Goal: Task Accomplishment & Management: Use online tool/utility

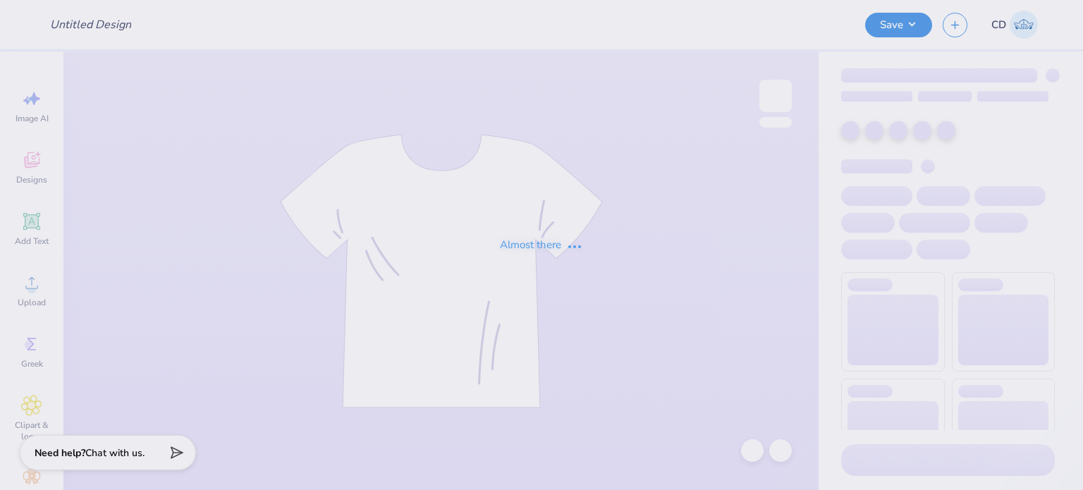
type input "FPS239914"
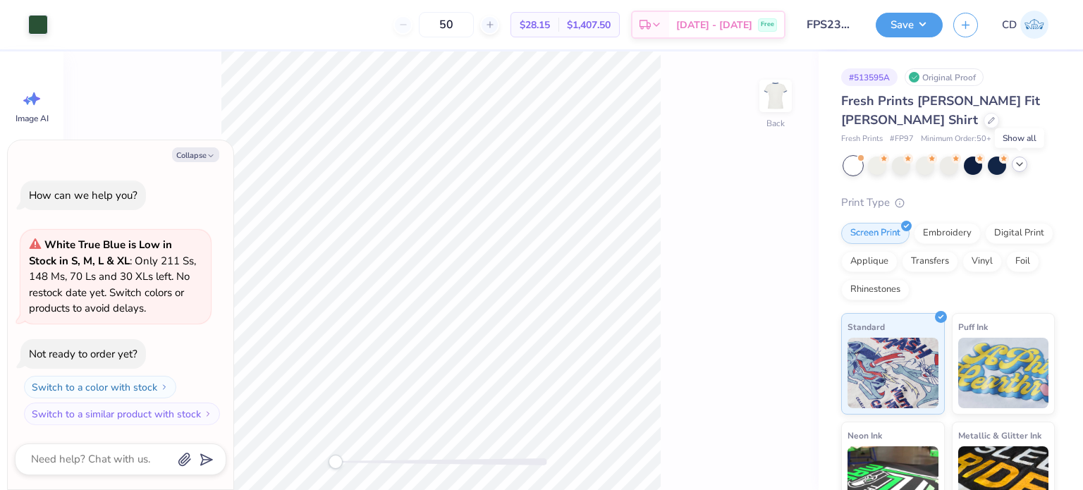
click at [1020, 166] on icon at bounding box center [1019, 164] width 11 height 11
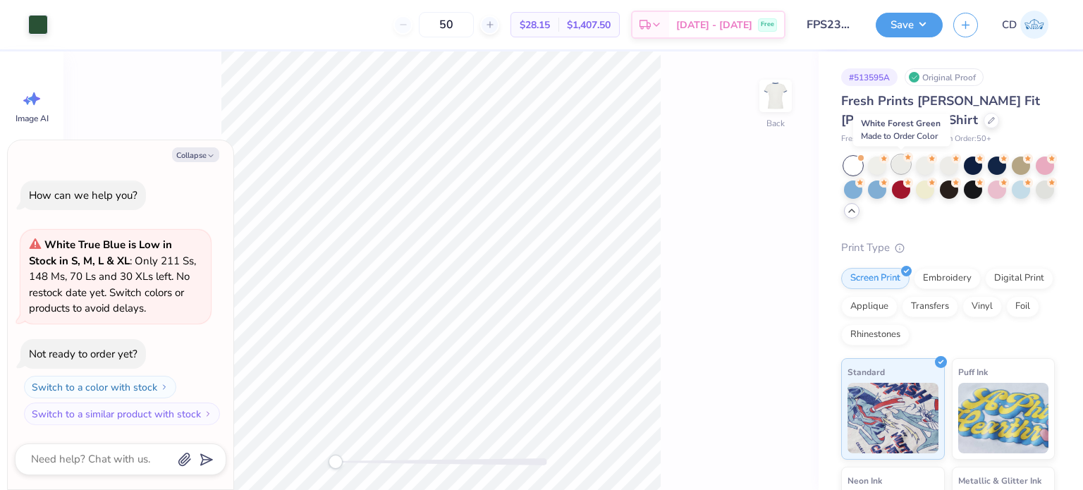
click at [897, 163] on div at bounding box center [901, 164] width 18 height 18
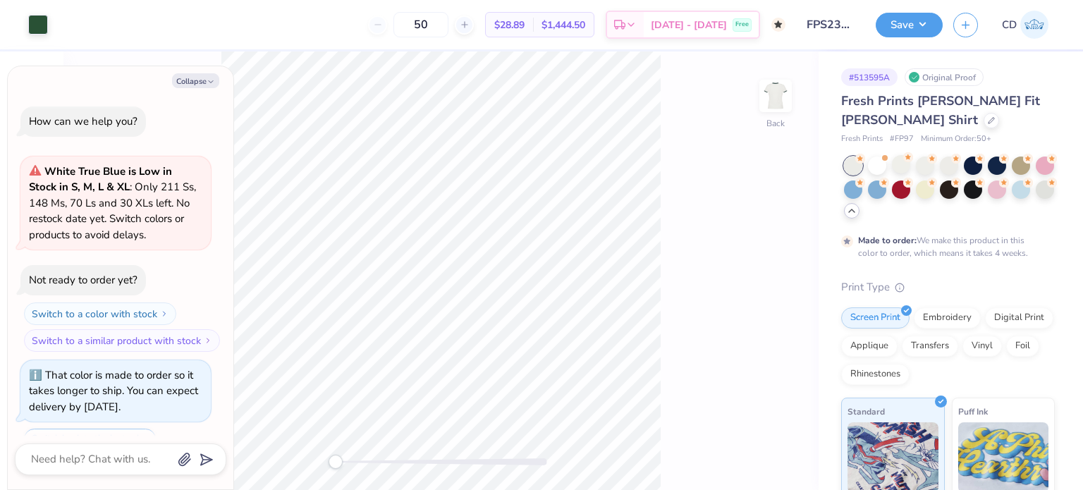
scroll to position [58, 0]
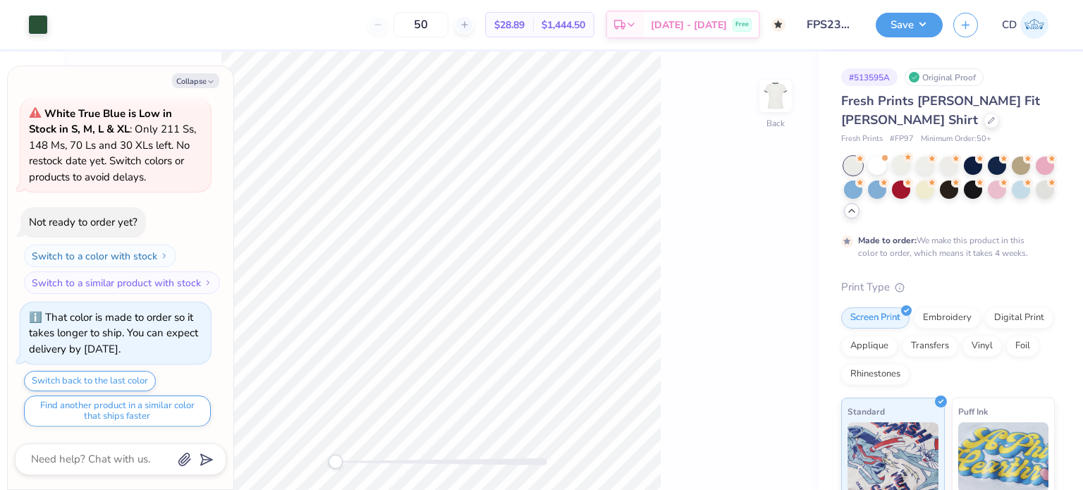
type textarea "x"
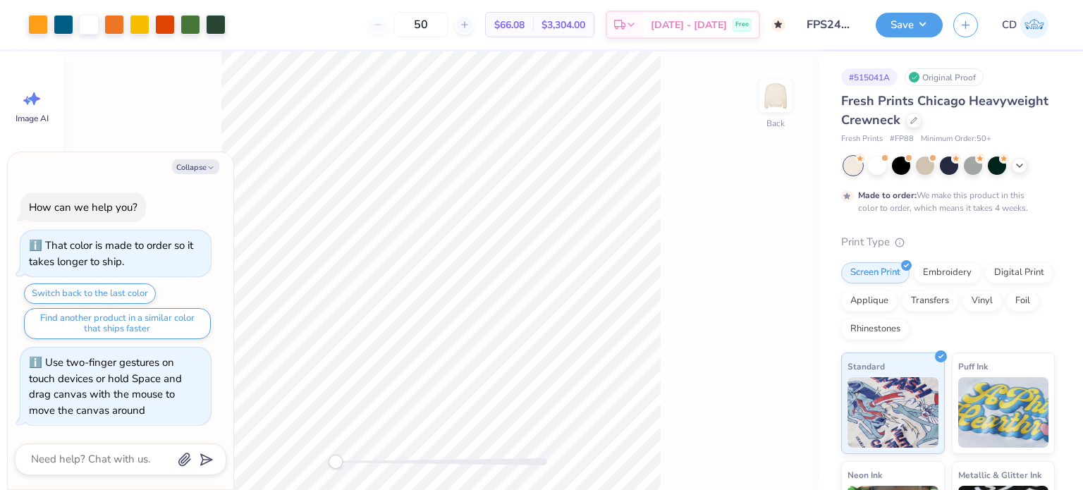
type textarea "x"
drag, startPoint x: 336, startPoint y: 461, endPoint x: 353, endPoint y: 463, distance: 17.1
click at [353, 463] on div "Accessibility label" at bounding box center [352, 462] width 14 height 14
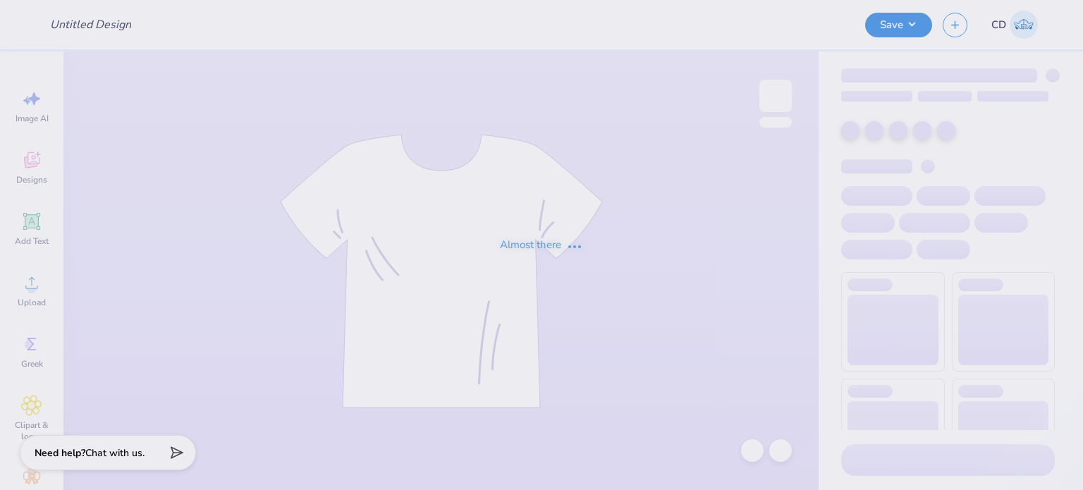
type input "FPS240004"
type input "FPS239915"
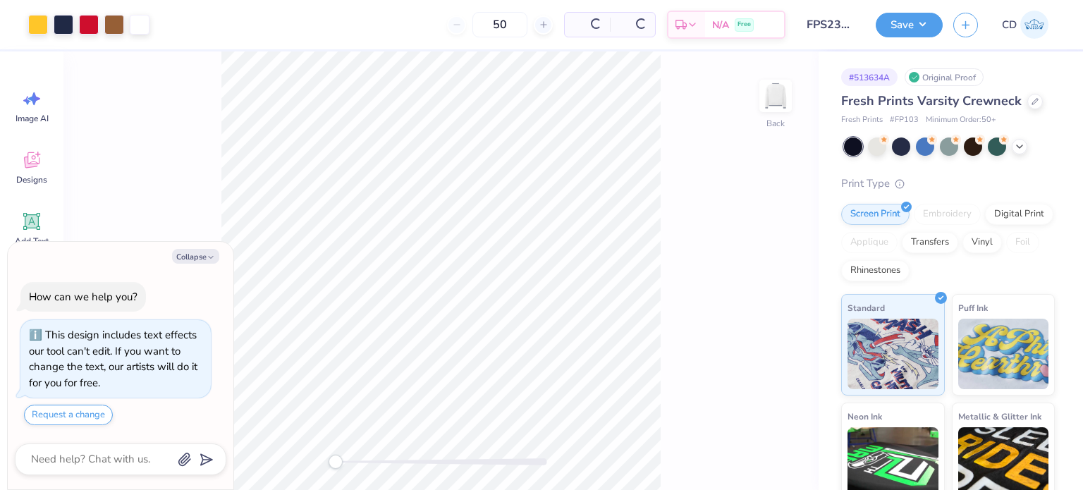
type textarea "x"
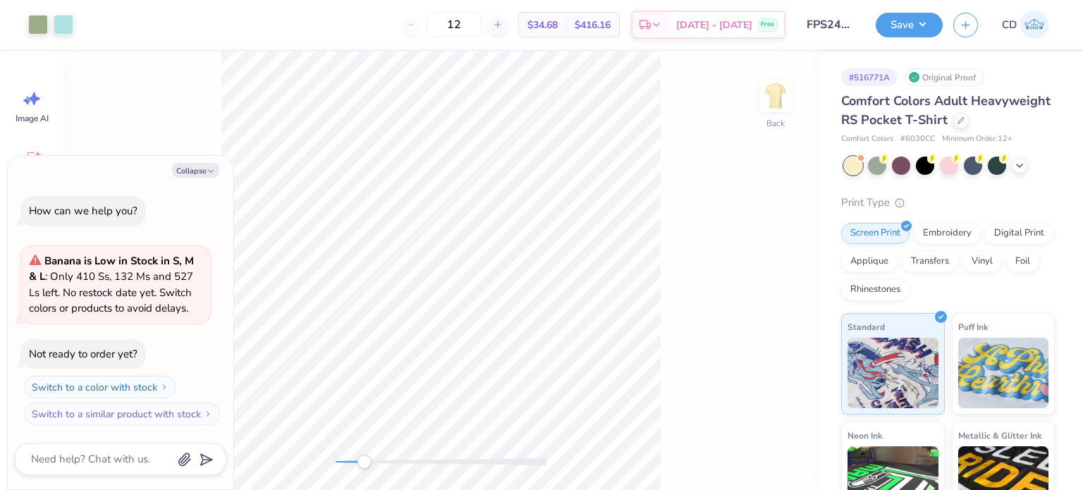
drag, startPoint x: 340, startPoint y: 460, endPoint x: 364, endPoint y: 465, distance: 24.5
click at [364, 465] on div "Accessibility label" at bounding box center [364, 462] width 14 height 14
drag, startPoint x: 362, startPoint y: 459, endPoint x: 403, endPoint y: 463, distance: 41.1
click at [401, 466] on div "Accessibility label" at bounding box center [400, 462] width 14 height 14
type textarea "x"
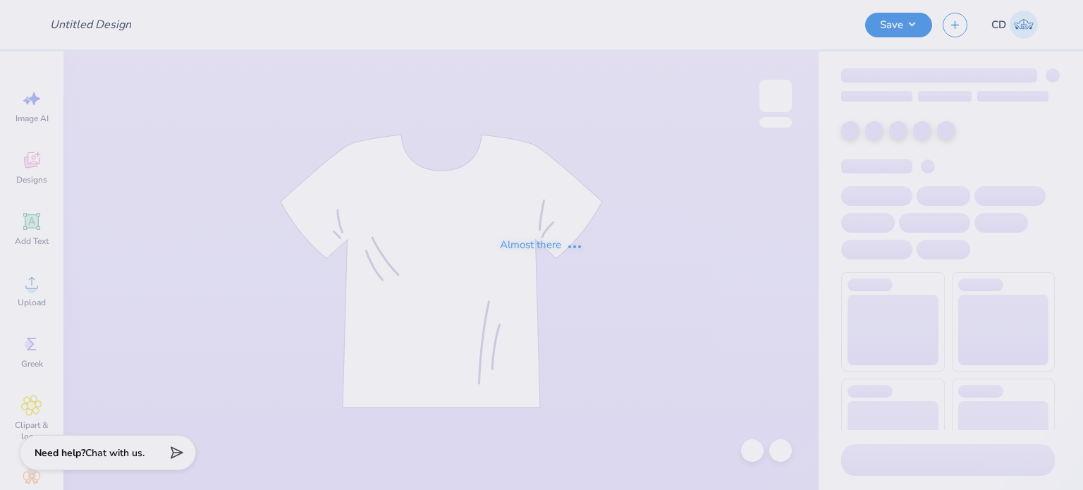
type input "FPS240092"
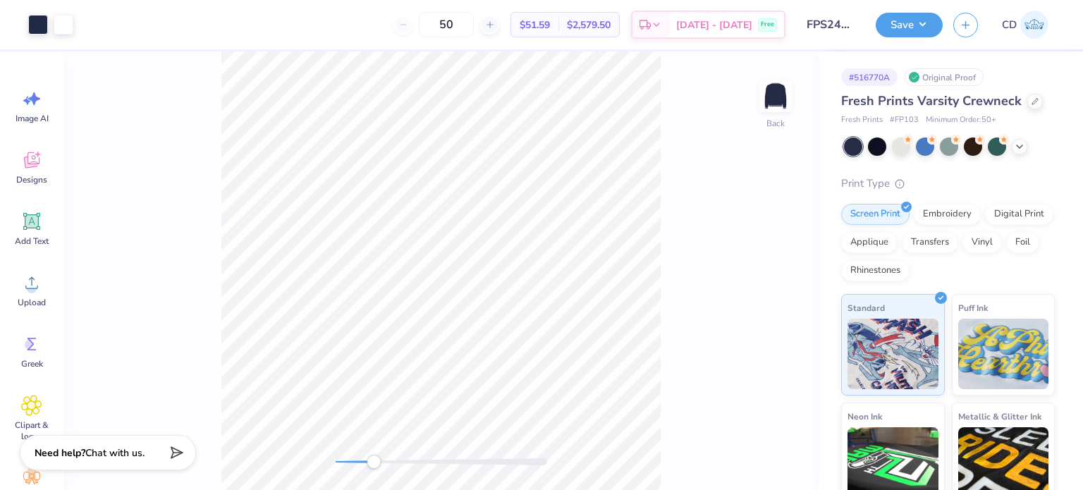
click at [377, 476] on div "Back" at bounding box center [440, 270] width 755 height 439
click at [406, 478] on div "Back" at bounding box center [440, 270] width 755 height 439
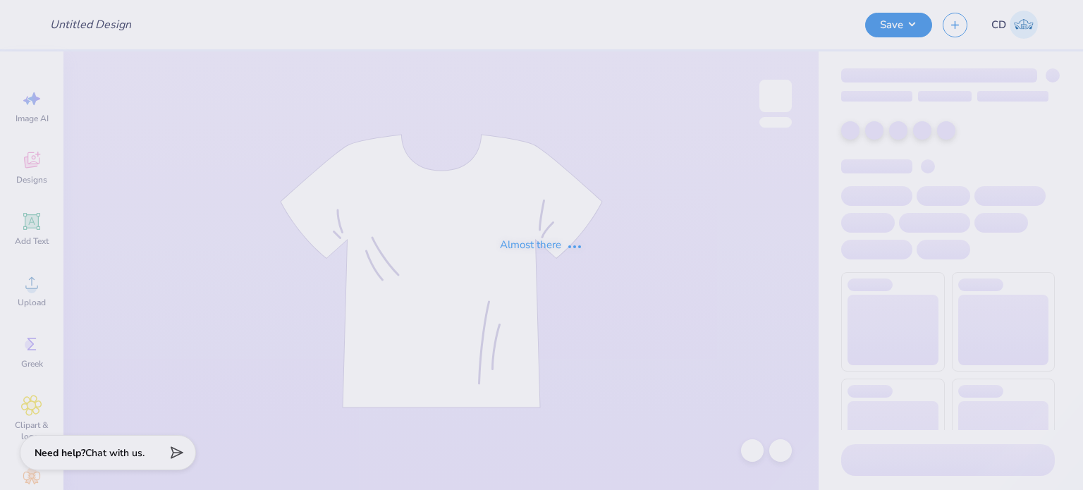
type input "FPS240270"
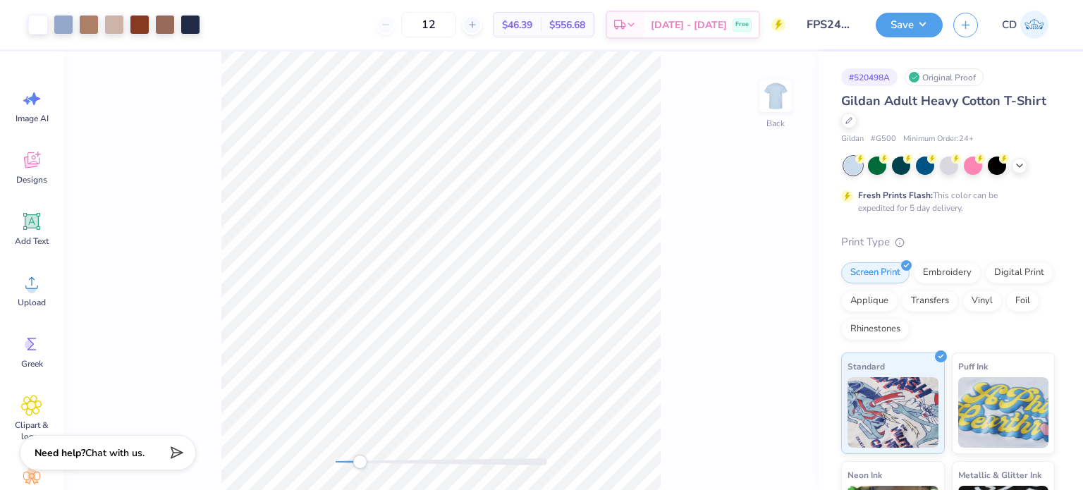
drag, startPoint x: 338, startPoint y: 465, endPoint x: 360, endPoint y: 465, distance: 21.9
click at [360, 465] on div "Accessibility label" at bounding box center [360, 462] width 14 height 14
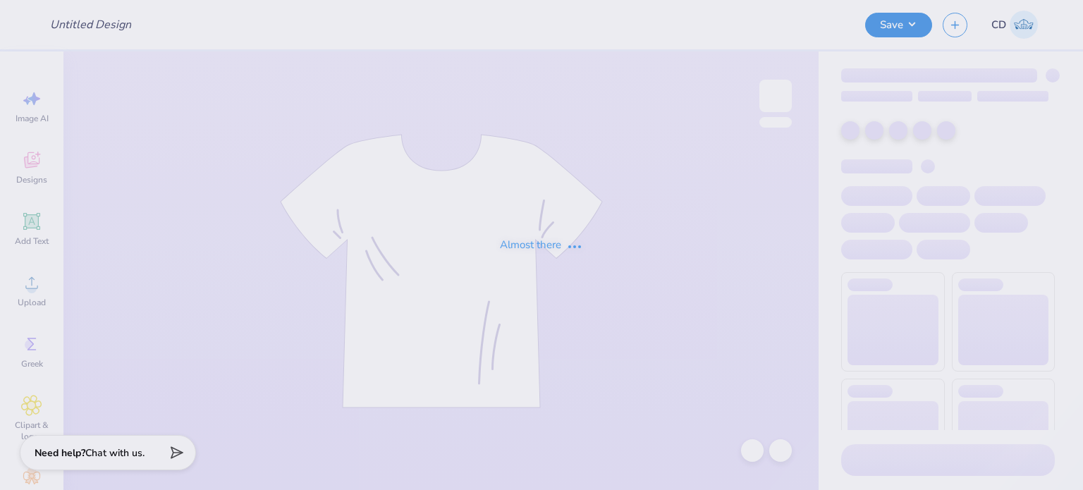
type input "FPS240271"
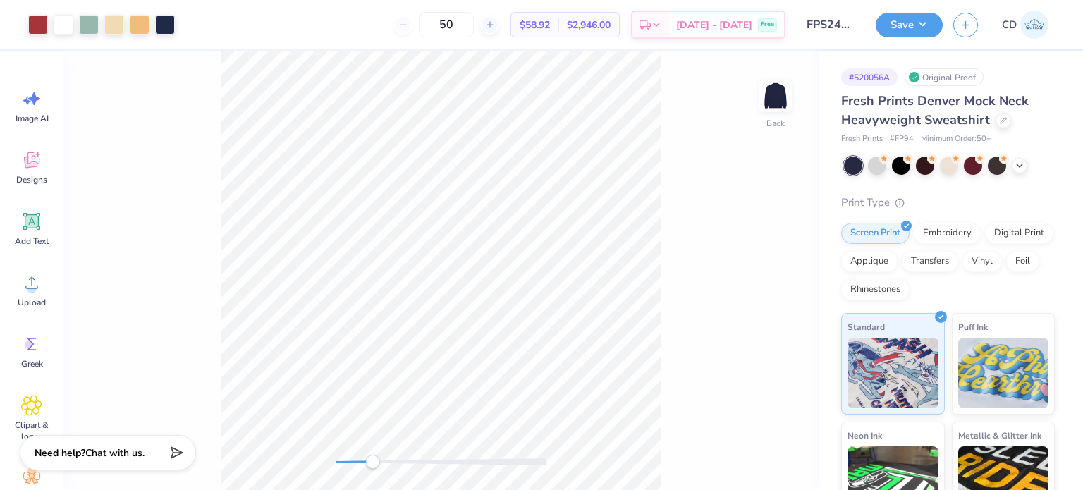
click at [372, 480] on div "Back" at bounding box center [440, 270] width 755 height 439
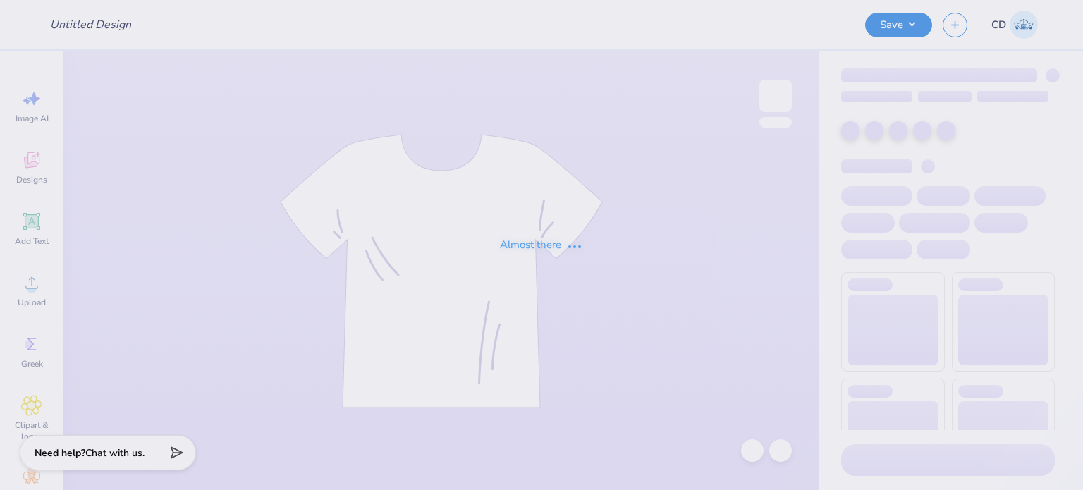
type input "FPS240360"
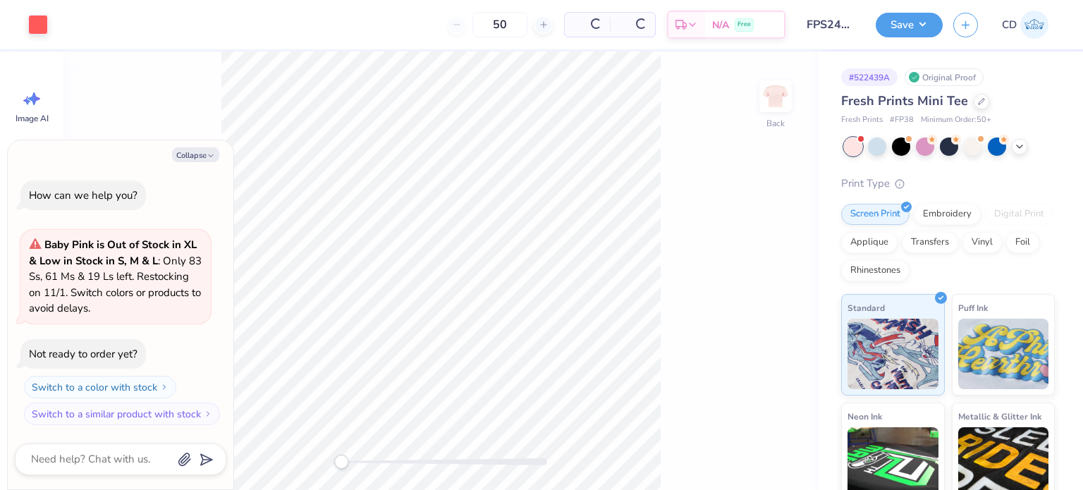
type textarea "x"
click at [380, 476] on div "Back" at bounding box center [440, 270] width 755 height 439
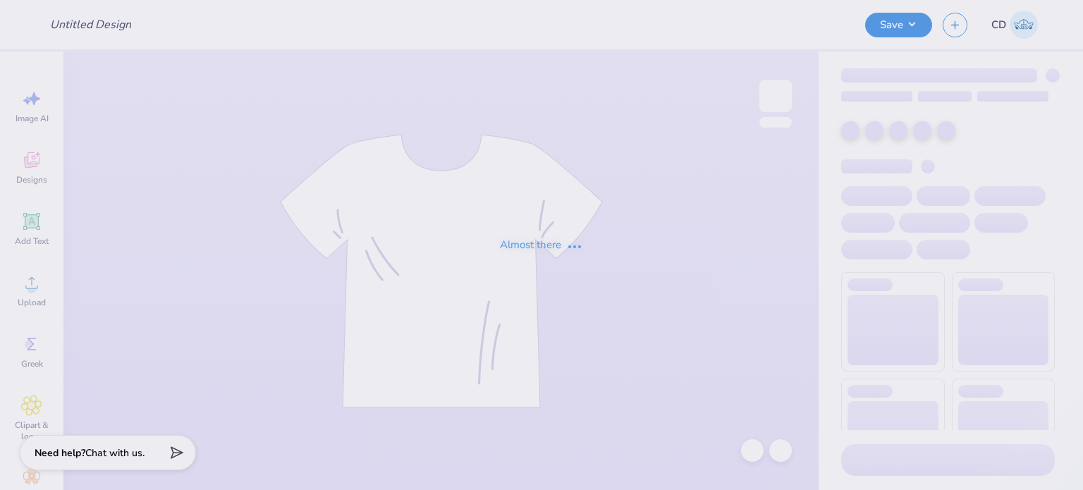
type input "FPS240447"
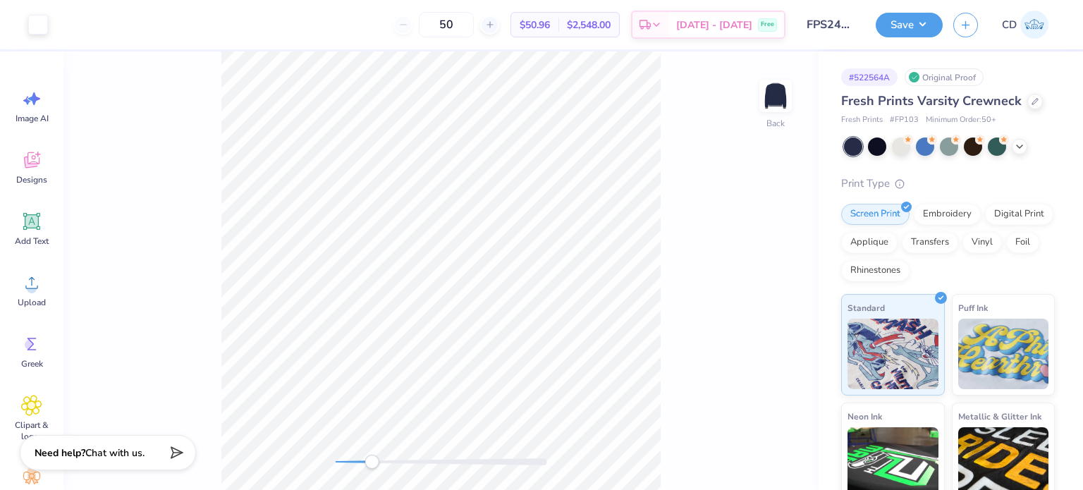
drag, startPoint x: 337, startPoint y: 462, endPoint x: 372, endPoint y: 466, distance: 34.8
click at [372, 466] on div "Accessibility label" at bounding box center [372, 462] width 14 height 14
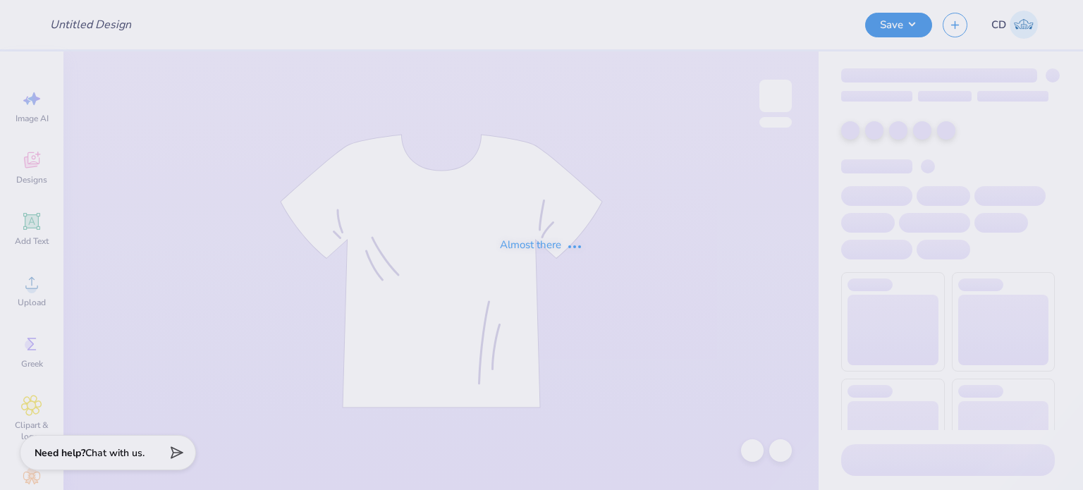
type input "FPS239917"
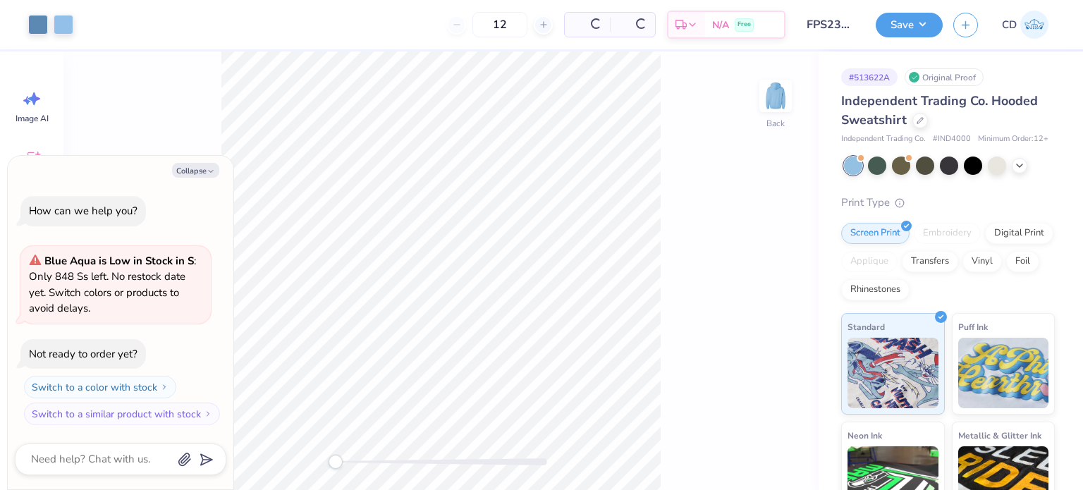
type textarea "x"
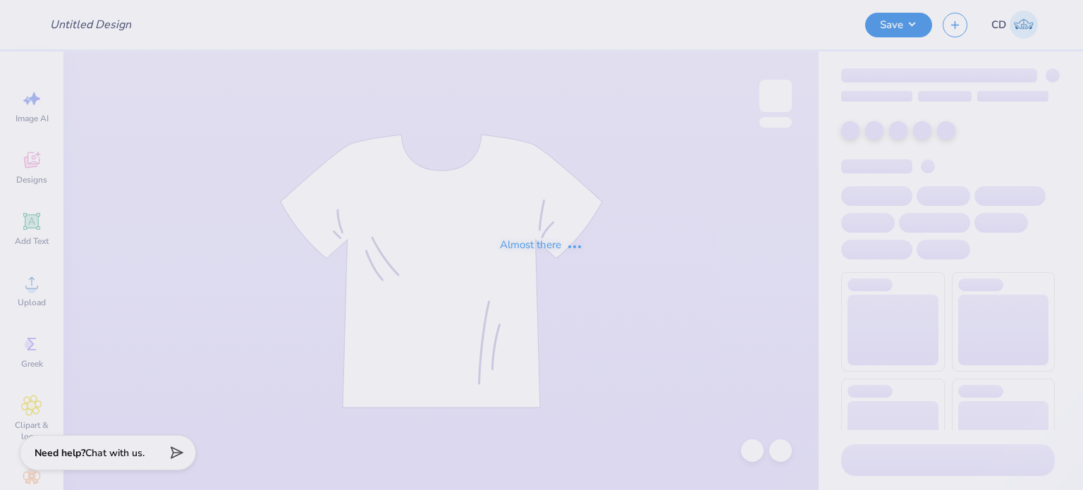
type input "FPS239918"
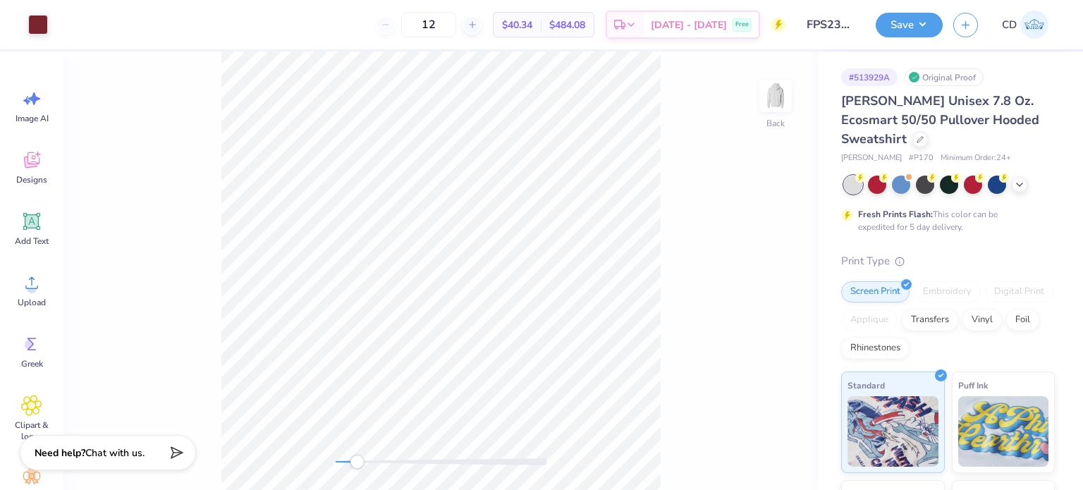
click at [360, 470] on div "Back" at bounding box center [440, 270] width 755 height 439
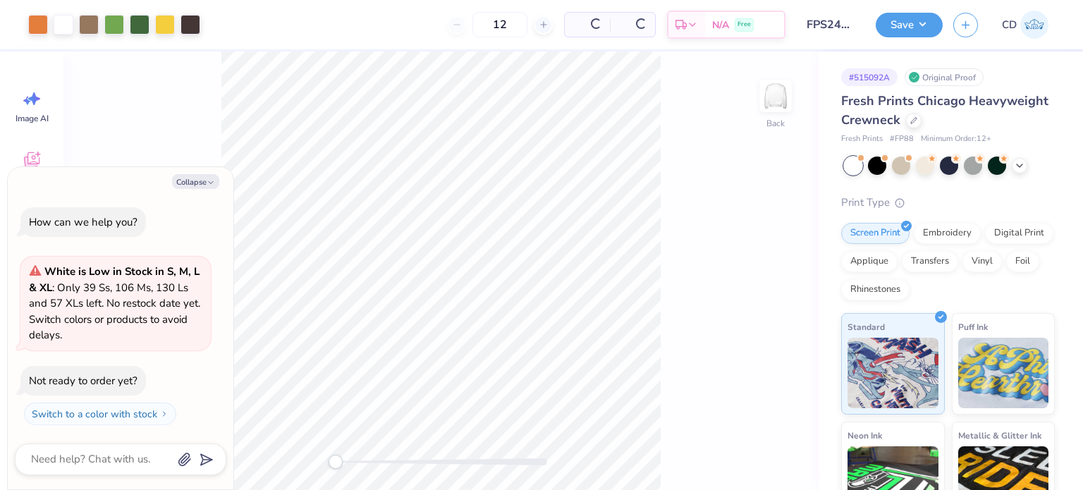
type textarea "x"
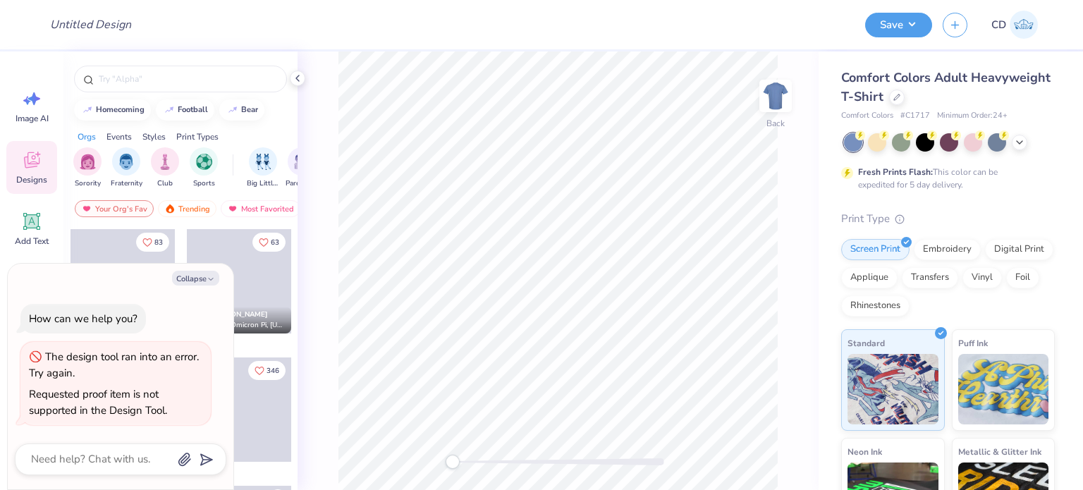
type textarea "x"
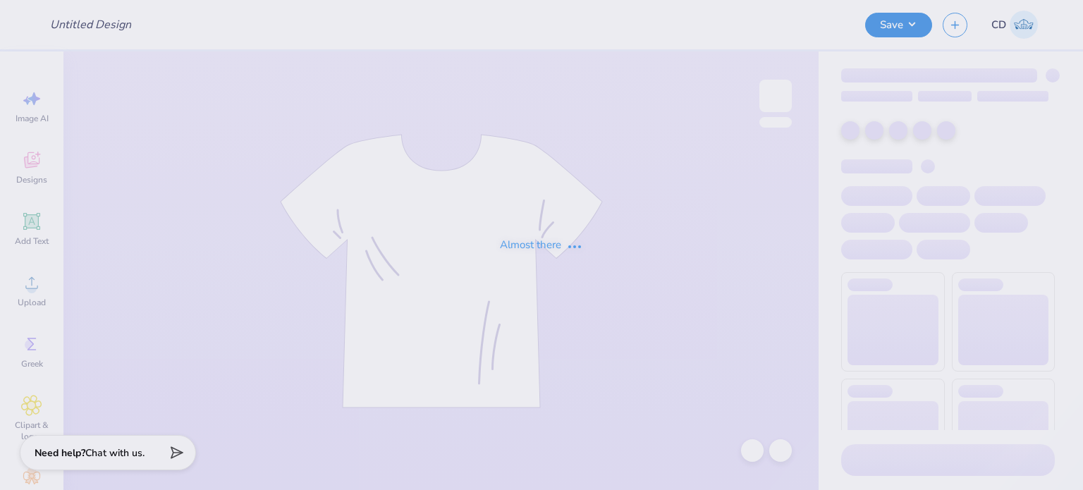
type input "FPS240096"
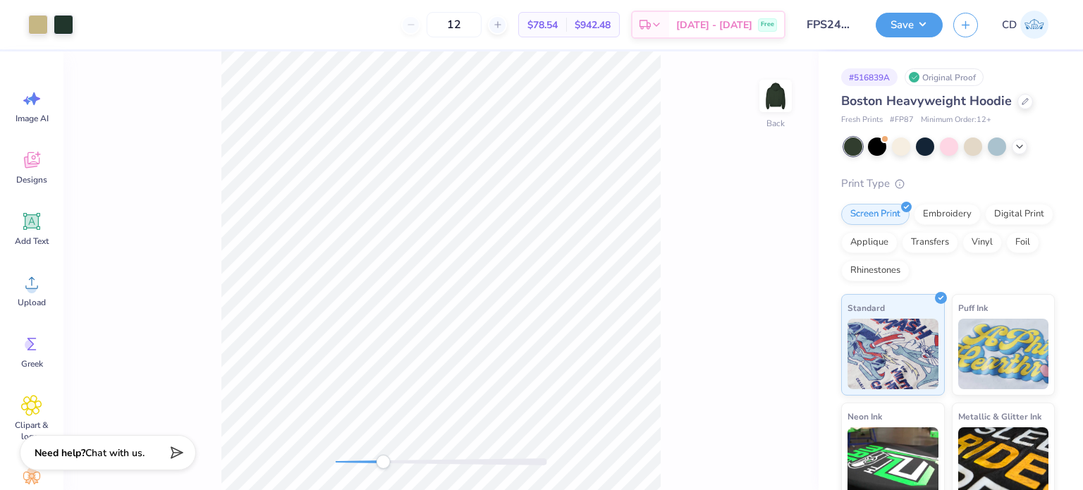
click at [383, 477] on div "Back" at bounding box center [440, 270] width 755 height 439
click at [429, 483] on div "Back" at bounding box center [440, 270] width 755 height 439
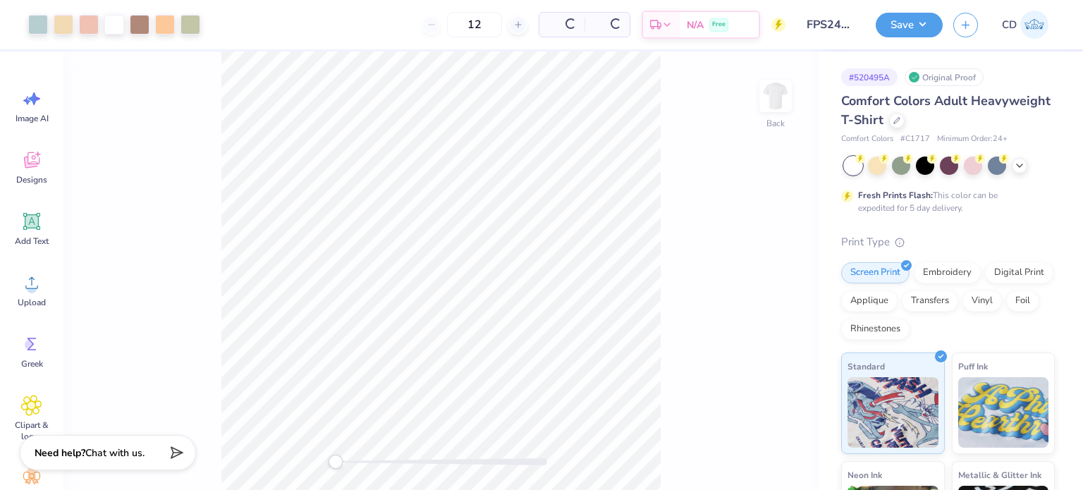
drag, startPoint x: 336, startPoint y: 464, endPoint x: 362, endPoint y: 468, distance: 26.3
click at [362, 468] on div at bounding box center [442, 462] width 212 height 14
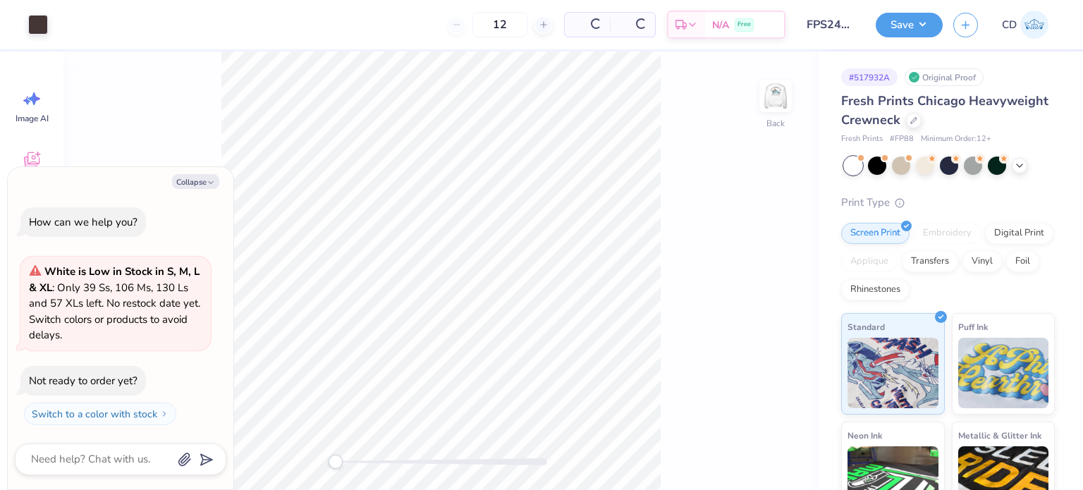
type textarea "x"
drag, startPoint x: 335, startPoint y: 463, endPoint x: 391, endPoint y: 465, distance: 56.5
click at [391, 465] on div "Accessibility label" at bounding box center [390, 462] width 14 height 14
drag, startPoint x: 386, startPoint y: 463, endPoint x: 346, endPoint y: 459, distance: 40.3
click at [346, 459] on div "Accessibility label" at bounding box center [346, 462] width 14 height 14
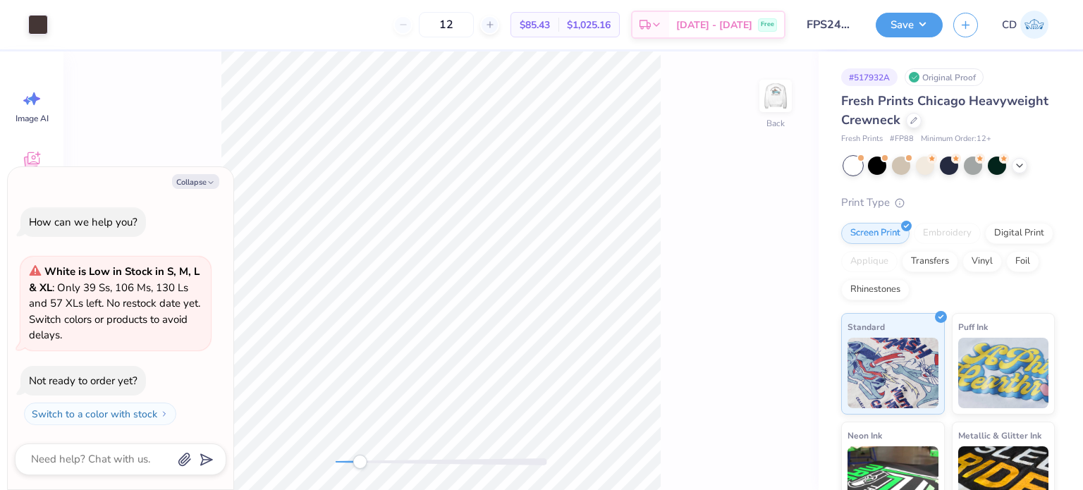
drag, startPoint x: 347, startPoint y: 458, endPoint x: 360, endPoint y: 464, distance: 13.9
click at [360, 464] on div "Accessibility label" at bounding box center [360, 462] width 14 height 14
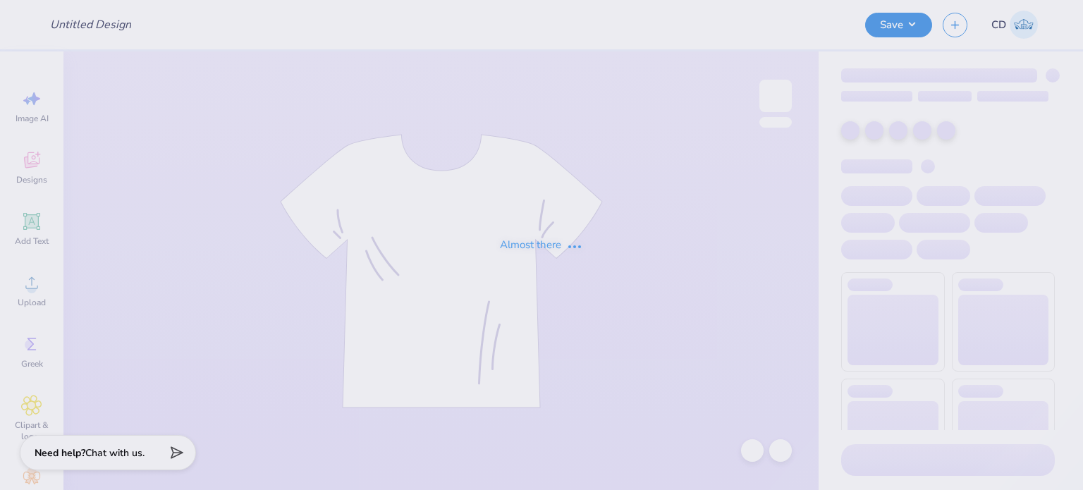
type input "FPS240361"
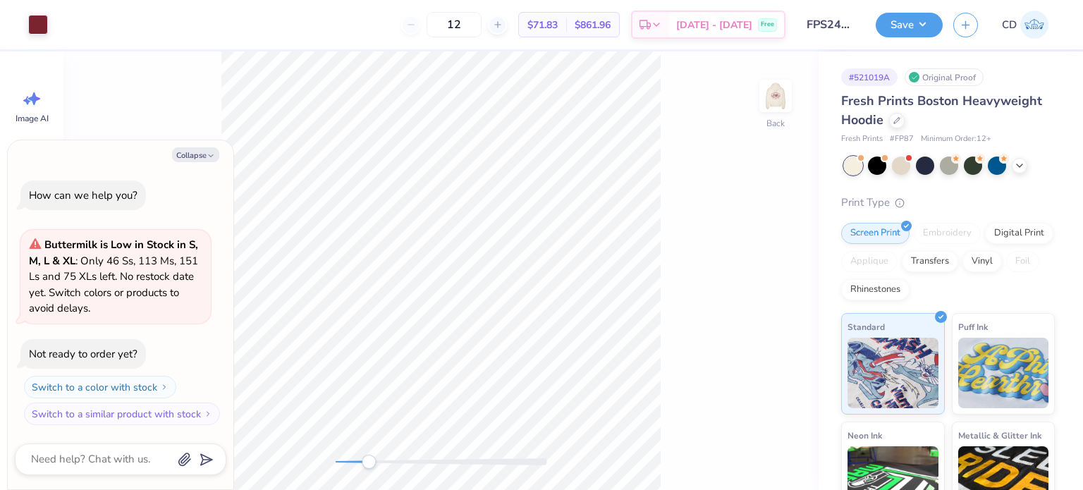
drag, startPoint x: 343, startPoint y: 462, endPoint x: 369, endPoint y: 462, distance: 25.4
click at [369, 462] on div "Accessibility label" at bounding box center [369, 462] width 14 height 14
click at [370, 463] on div "Accessibility label" at bounding box center [370, 462] width 14 height 14
drag, startPoint x: 372, startPoint y: 462, endPoint x: 378, endPoint y: 465, distance: 7.3
click at [378, 465] on div "Accessibility label" at bounding box center [378, 462] width 14 height 14
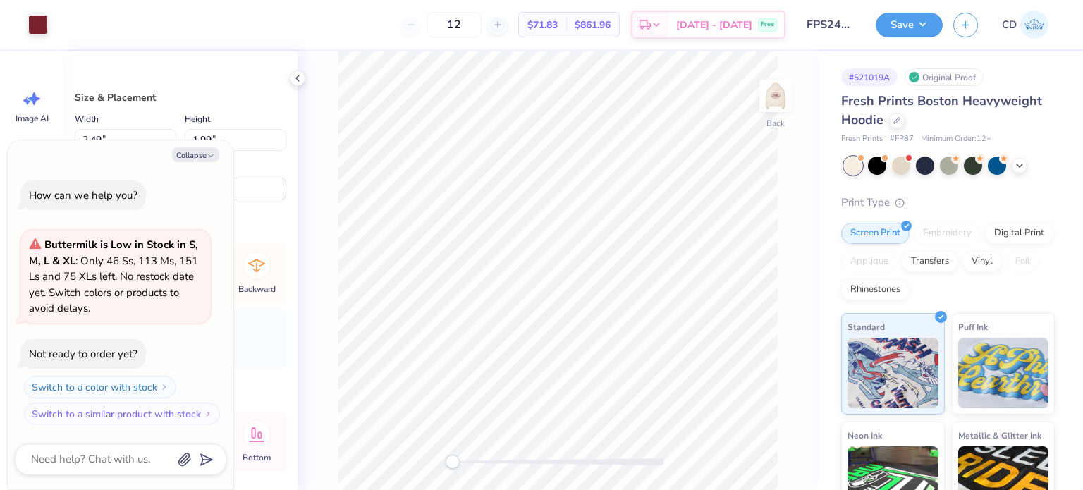
type textarea "x"
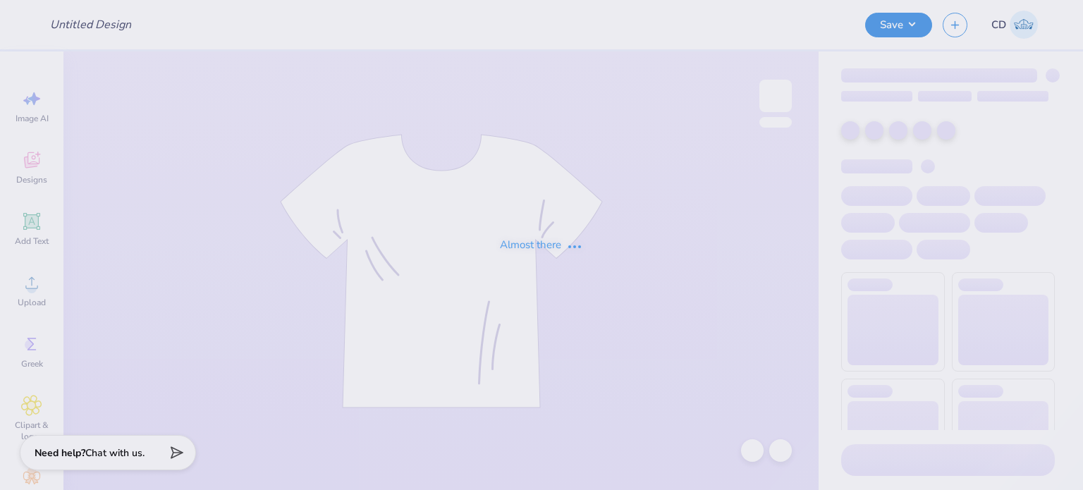
type input "FPS240450"
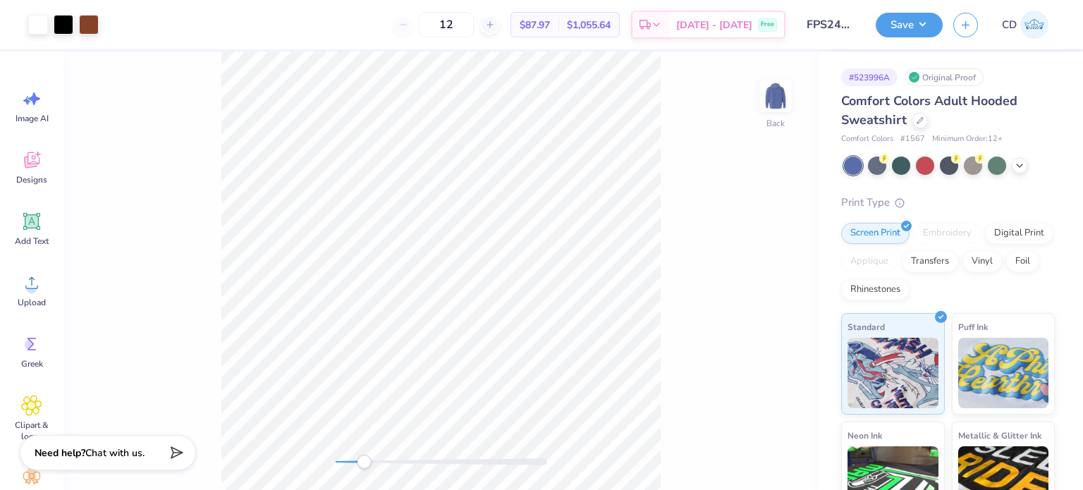
click at [366, 473] on div "Back" at bounding box center [440, 270] width 755 height 439
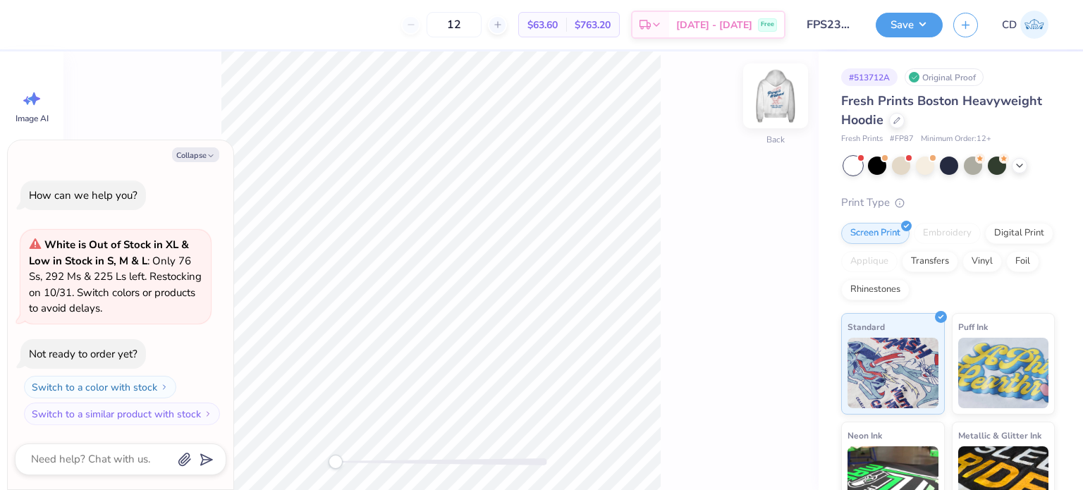
click at [774, 90] on img at bounding box center [775, 96] width 56 height 56
type textarea "x"
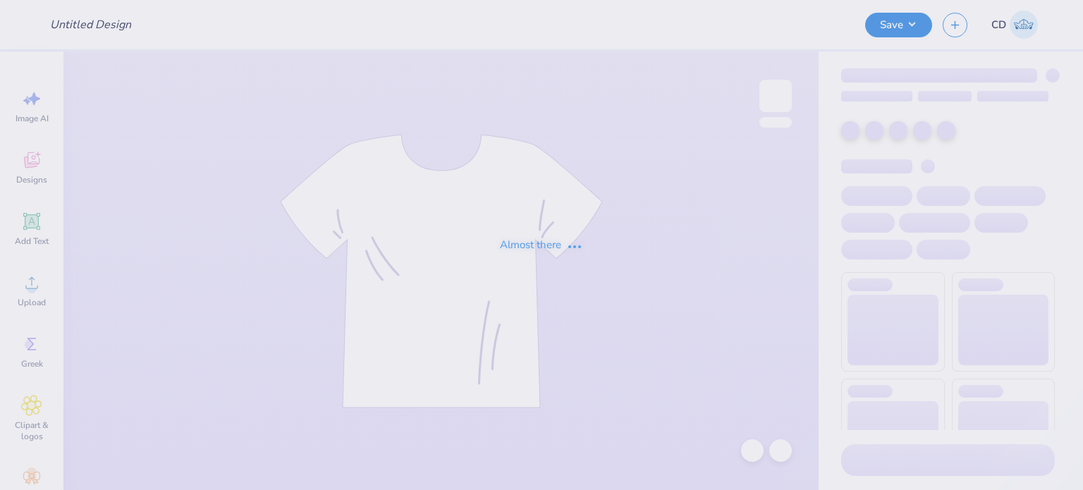
type input "FPS239923"
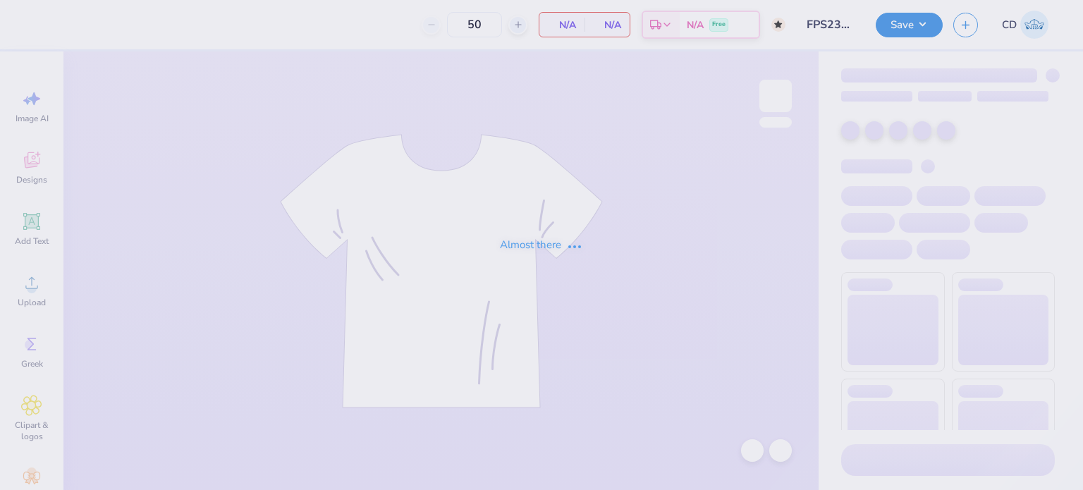
type input "24"
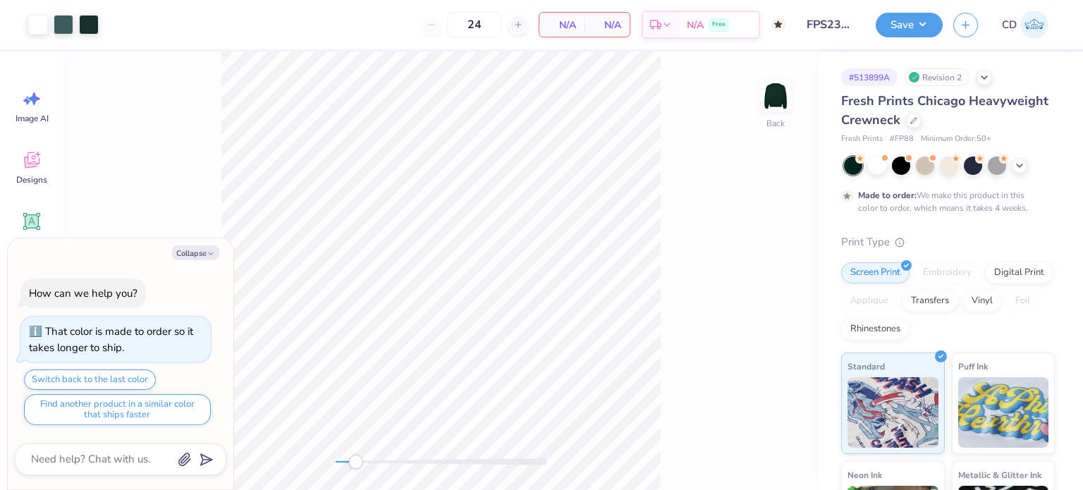
click at [355, 472] on div "Back" at bounding box center [440, 270] width 755 height 439
click at [880, 172] on div at bounding box center [877, 164] width 18 height 18
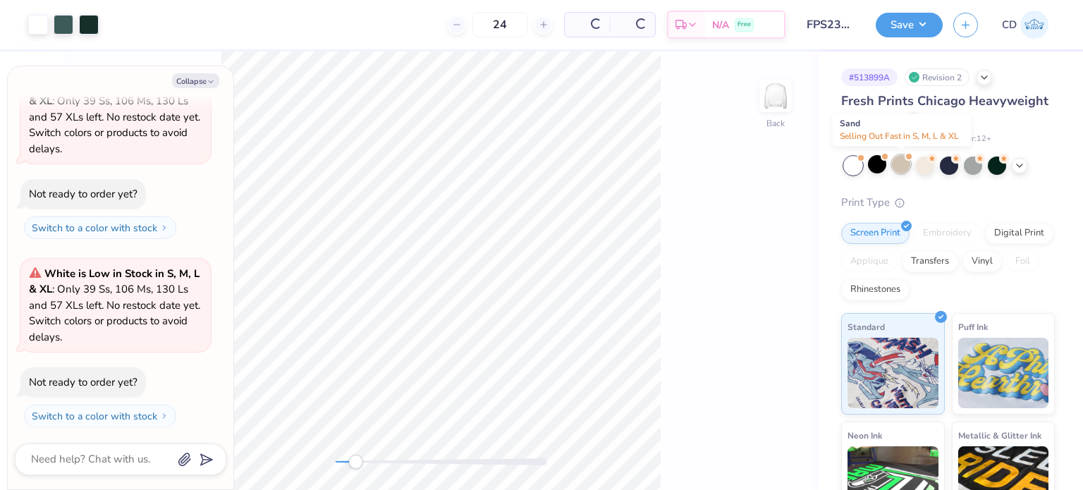
click at [900, 166] on div at bounding box center [901, 164] width 18 height 18
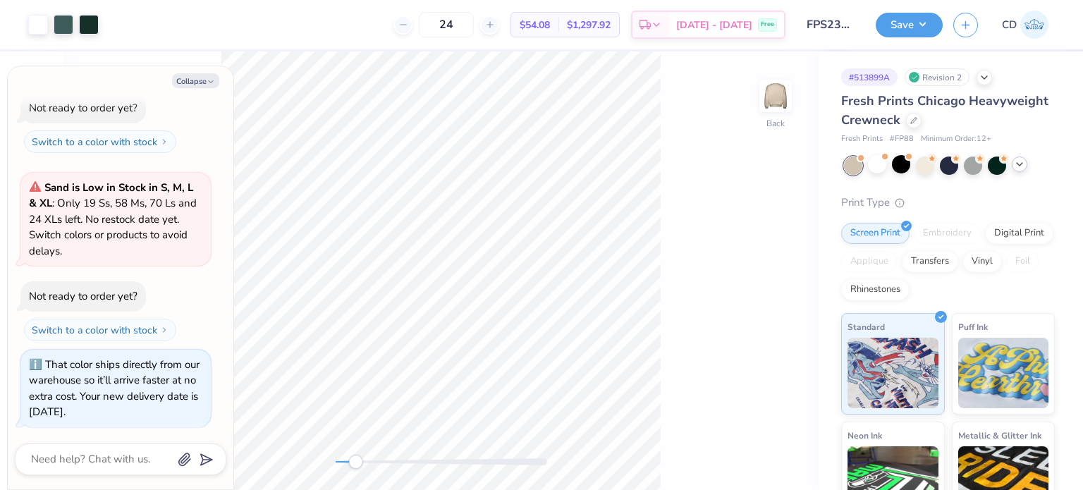
click at [1020, 166] on polyline at bounding box center [1020, 164] width 6 height 3
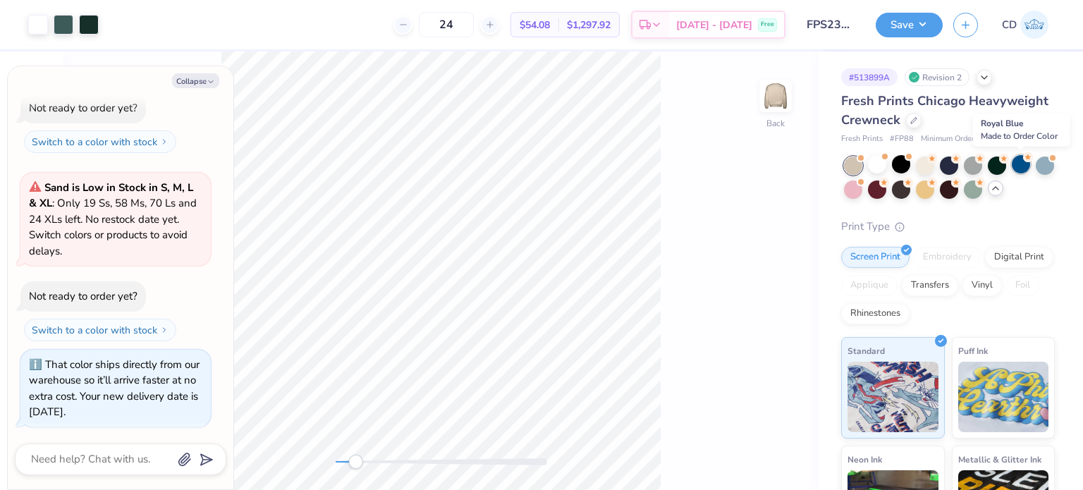
click at [1015, 164] on div at bounding box center [1021, 164] width 18 height 18
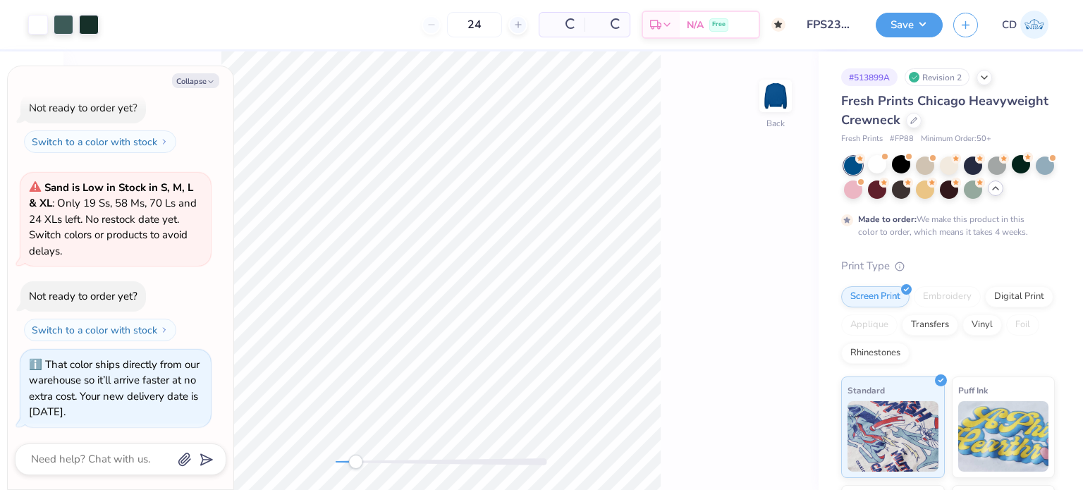
type textarea "x"
type input "50"
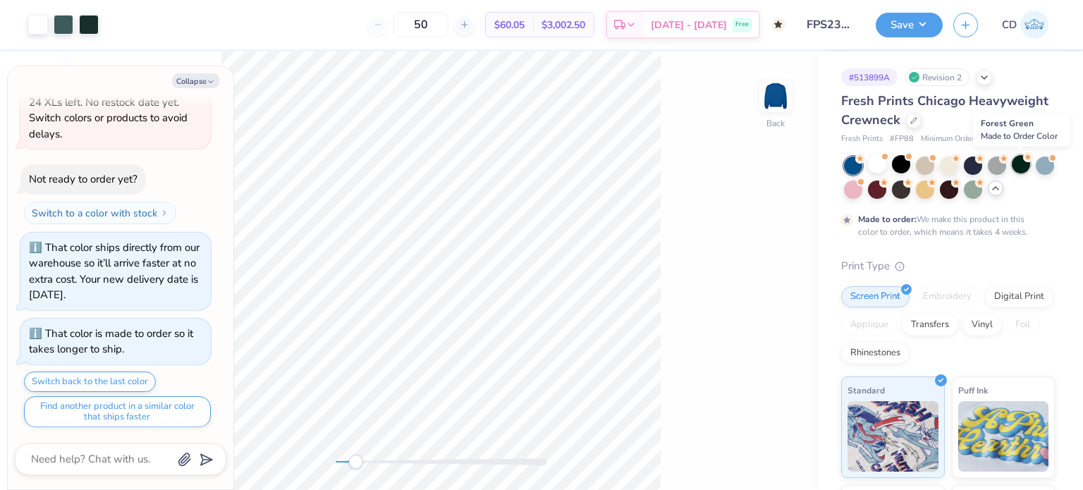
click at [1020, 162] on div at bounding box center [1021, 164] width 18 height 18
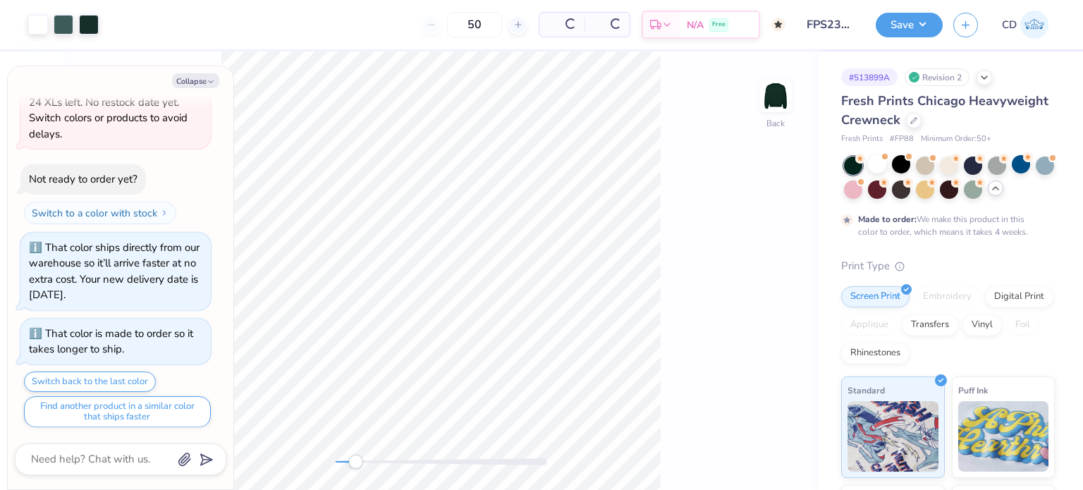
type textarea "x"
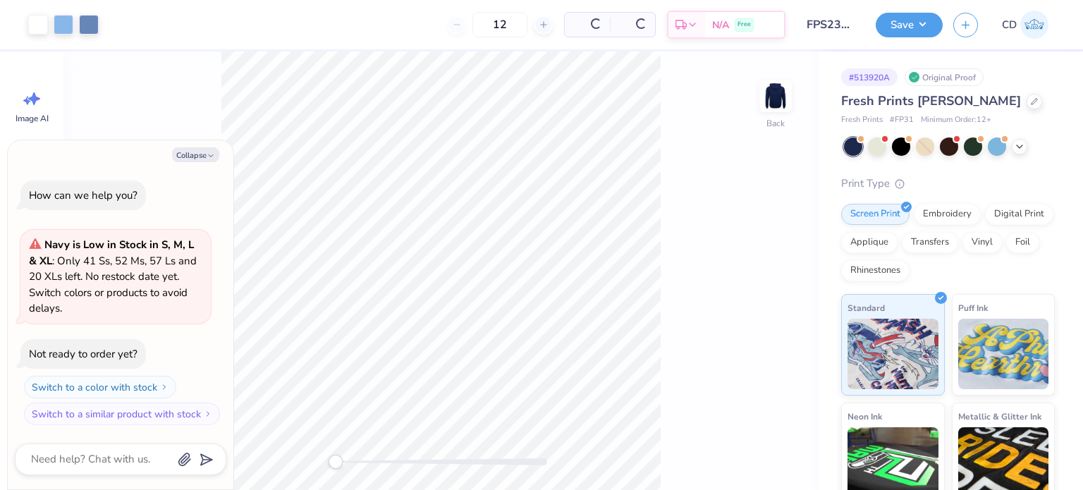
type textarea "x"
drag, startPoint x: 339, startPoint y: 465, endPoint x: 374, endPoint y: 468, distance: 35.4
click at [374, 468] on div "Accessibility label" at bounding box center [372, 462] width 14 height 14
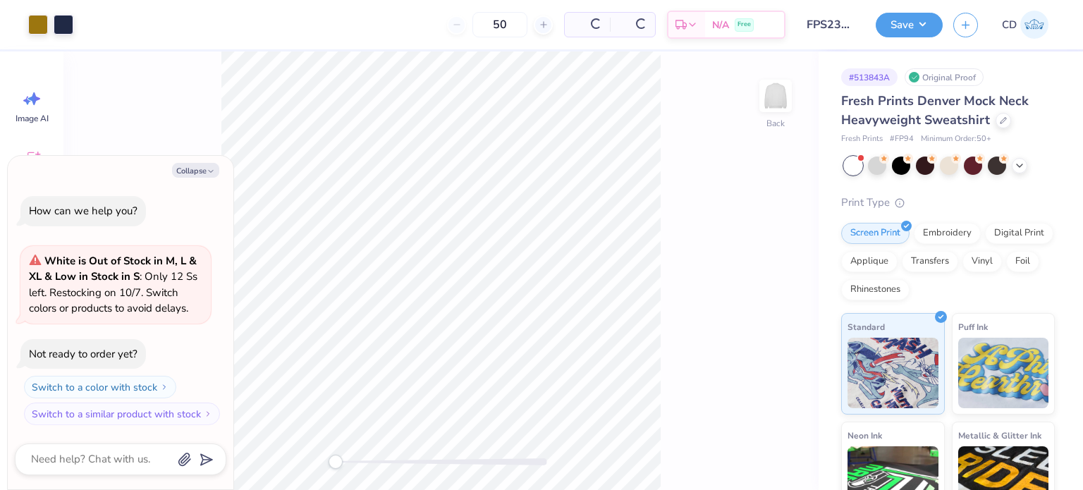
type textarea "x"
drag, startPoint x: 338, startPoint y: 462, endPoint x: 363, endPoint y: 462, distance: 24.7
click at [363, 462] on div "Accessibility label" at bounding box center [363, 462] width 14 height 14
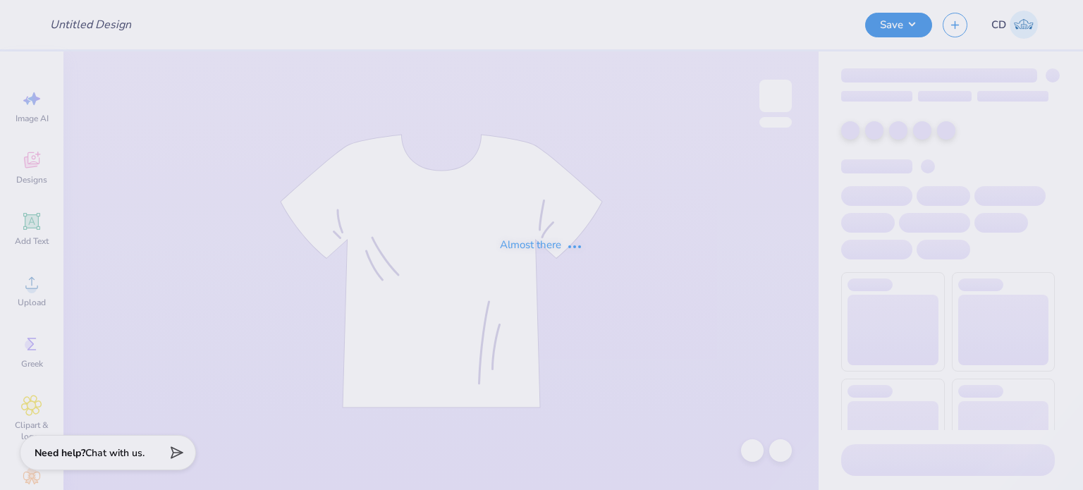
type input "FPS239935"
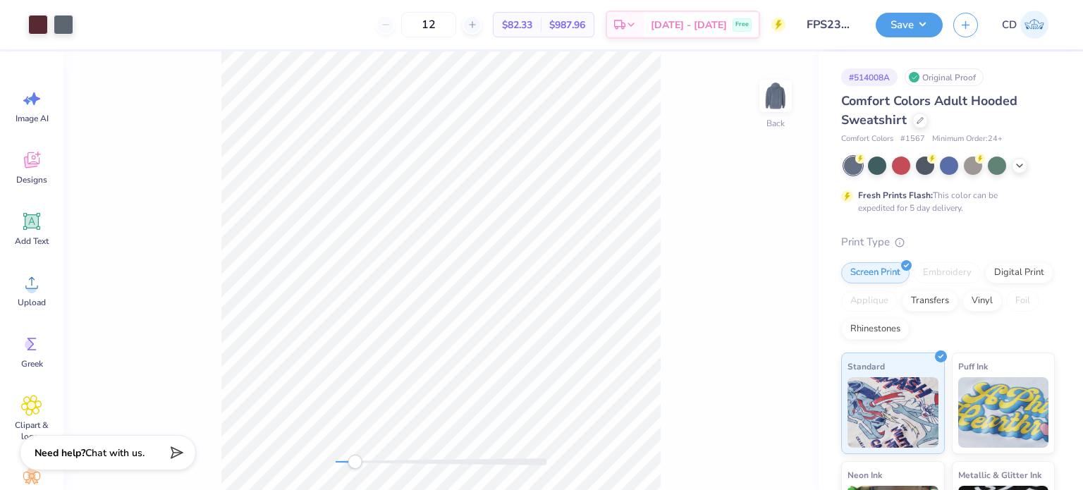
drag, startPoint x: 338, startPoint y: 465, endPoint x: 355, endPoint y: 465, distance: 16.9
click at [355, 465] on div "Accessibility label" at bounding box center [355, 462] width 14 height 14
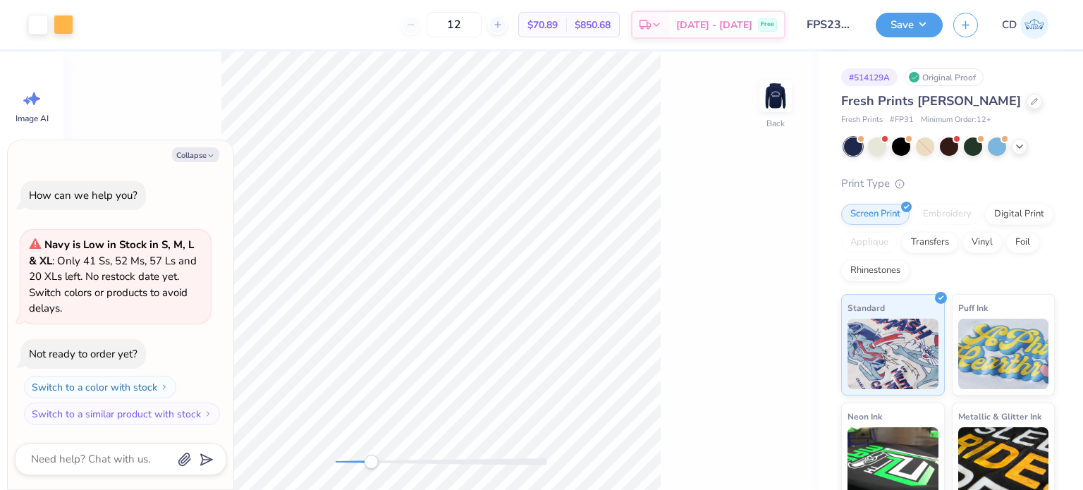
drag, startPoint x: 338, startPoint y: 460, endPoint x: 372, endPoint y: 459, distance: 33.2
click at [372, 459] on div "Accessibility label" at bounding box center [371, 462] width 14 height 14
click at [777, 94] on img at bounding box center [775, 96] width 56 height 56
type textarea "x"
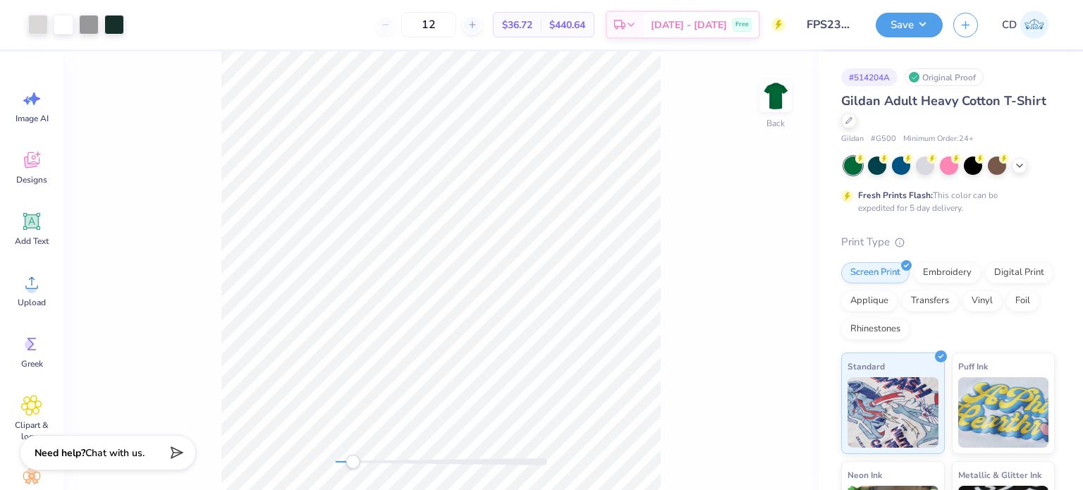
drag, startPoint x: 342, startPoint y: 465, endPoint x: 358, endPoint y: 466, distance: 16.3
click at [358, 466] on div "Accessibility label" at bounding box center [353, 462] width 14 height 14
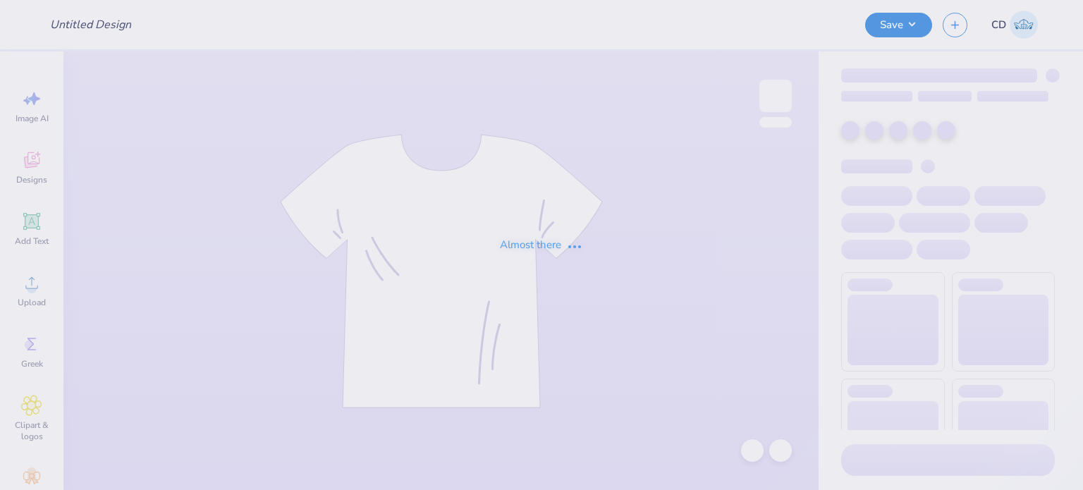
type input "FPS239943"
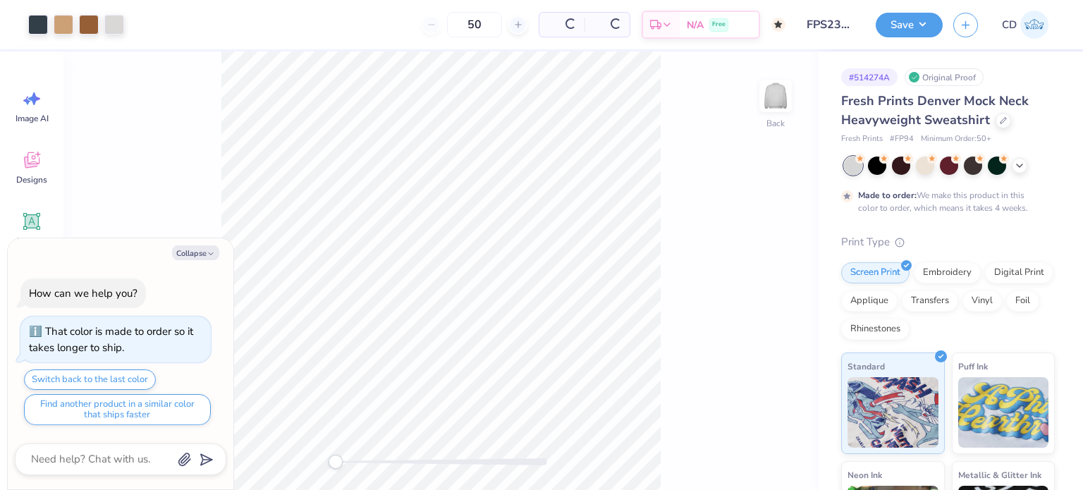
type textarea "x"
drag, startPoint x: 341, startPoint y: 468, endPoint x: 361, endPoint y: 467, distance: 19.8
click at [361, 467] on div at bounding box center [442, 462] width 212 height 14
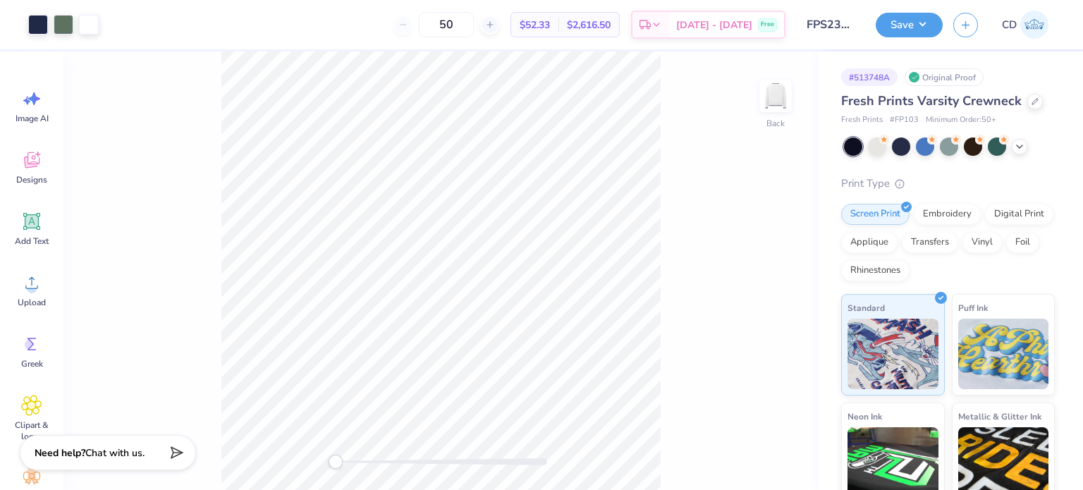
click at [361, 460] on div at bounding box center [442, 461] width 212 height 7
click at [347, 463] on div at bounding box center [442, 461] width 212 height 7
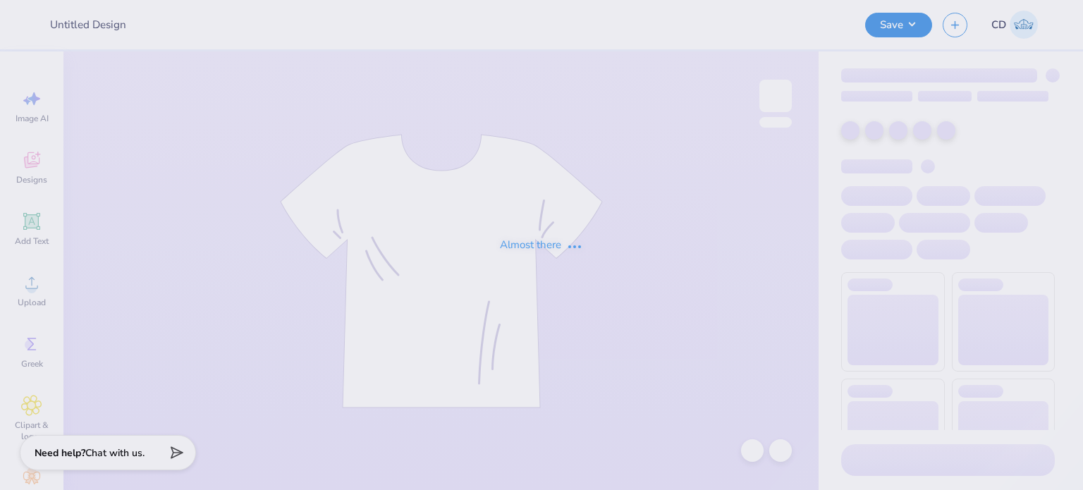
type input "FPS239945"
type input "FPS239960"
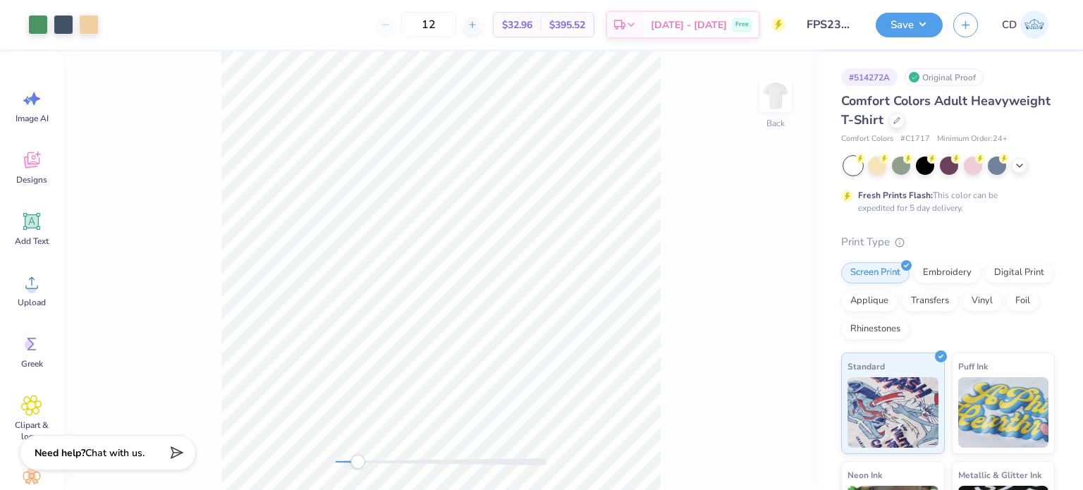
click at [358, 472] on div "Back" at bounding box center [440, 270] width 755 height 439
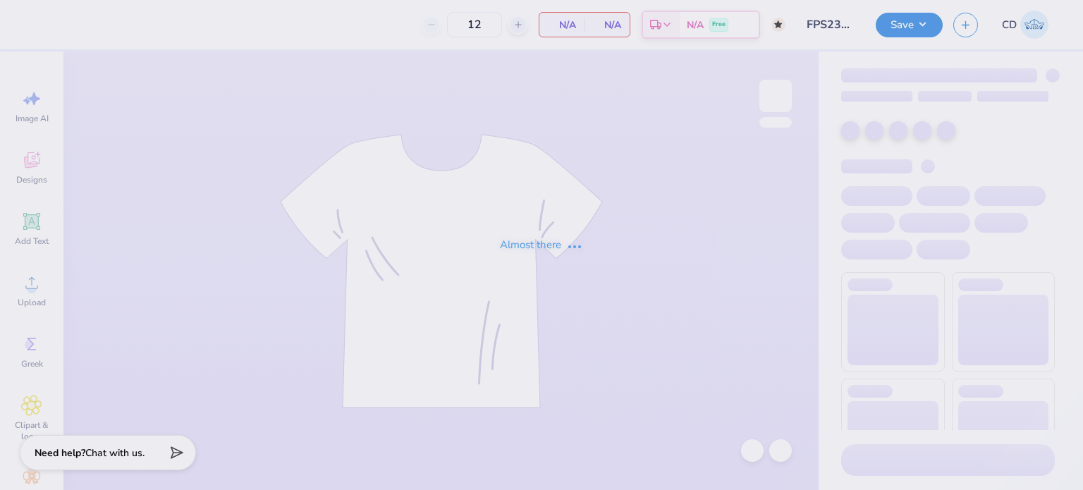
type input "50"
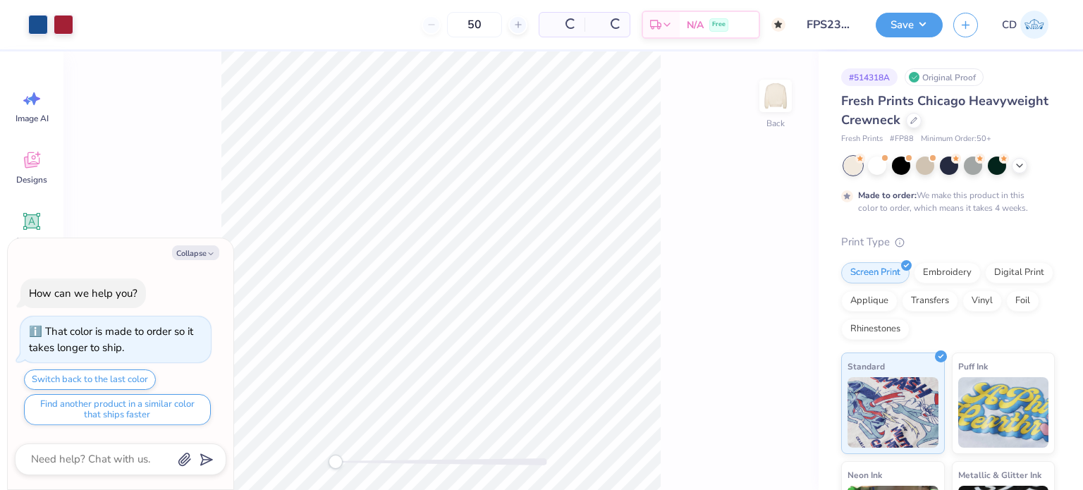
type textarea "x"
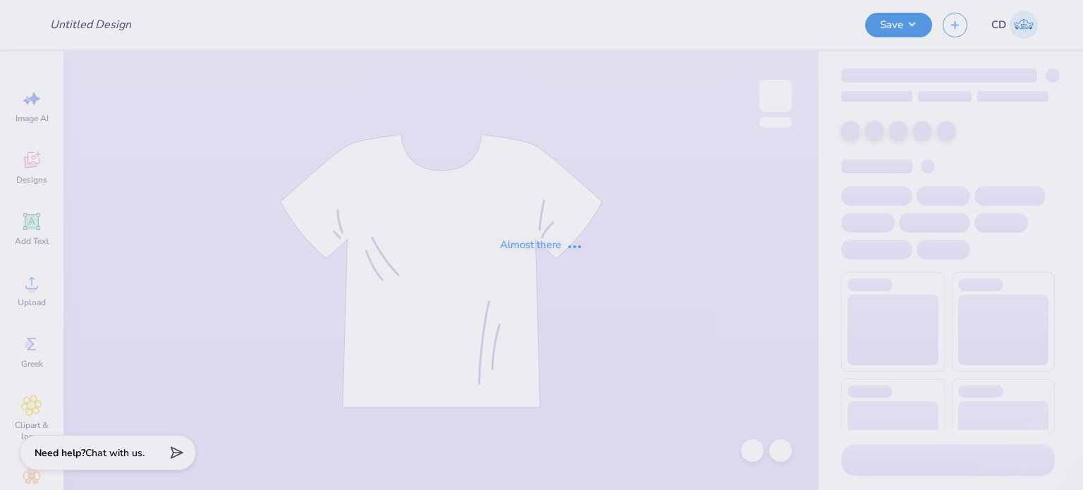
type input "FPS240011"
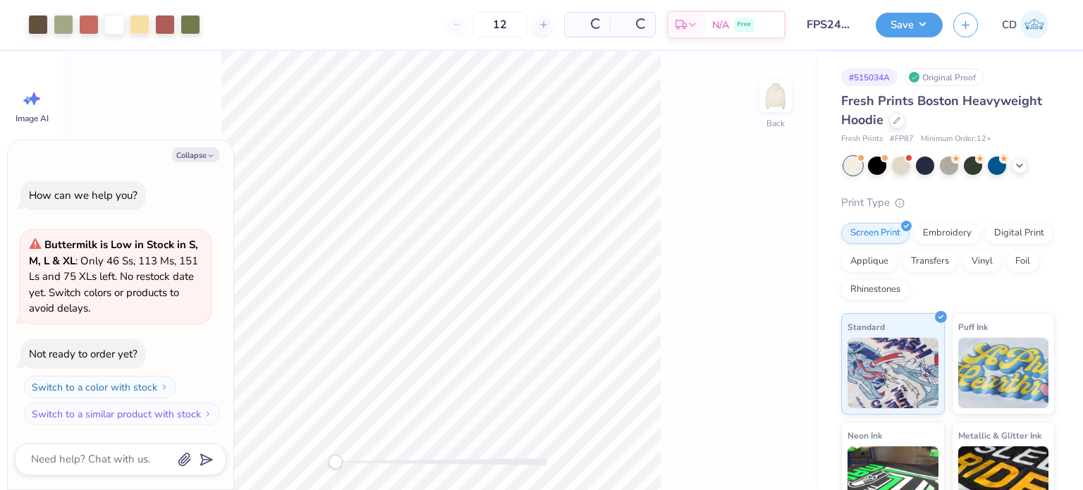
type textarea "x"
click at [378, 484] on div "Back" at bounding box center [440, 270] width 755 height 439
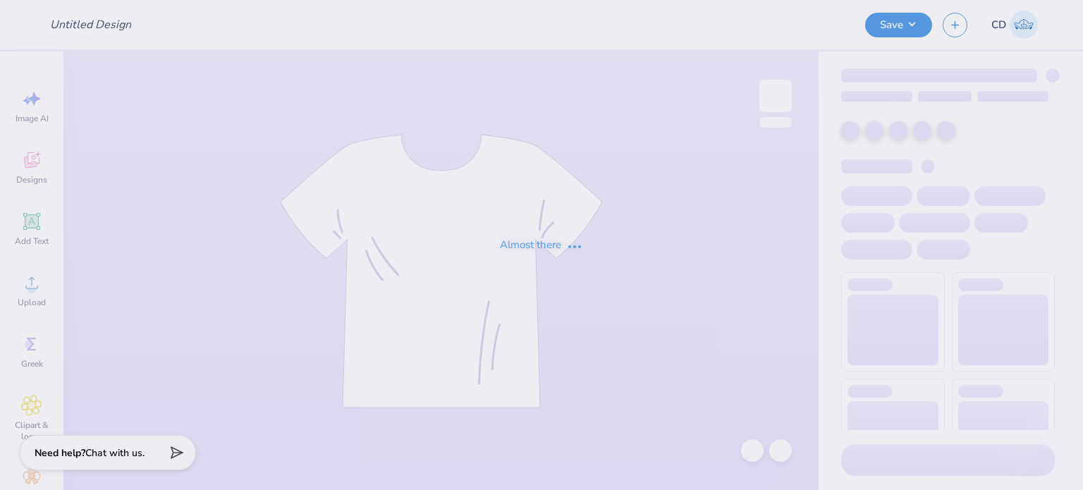
type input "FPS240012"
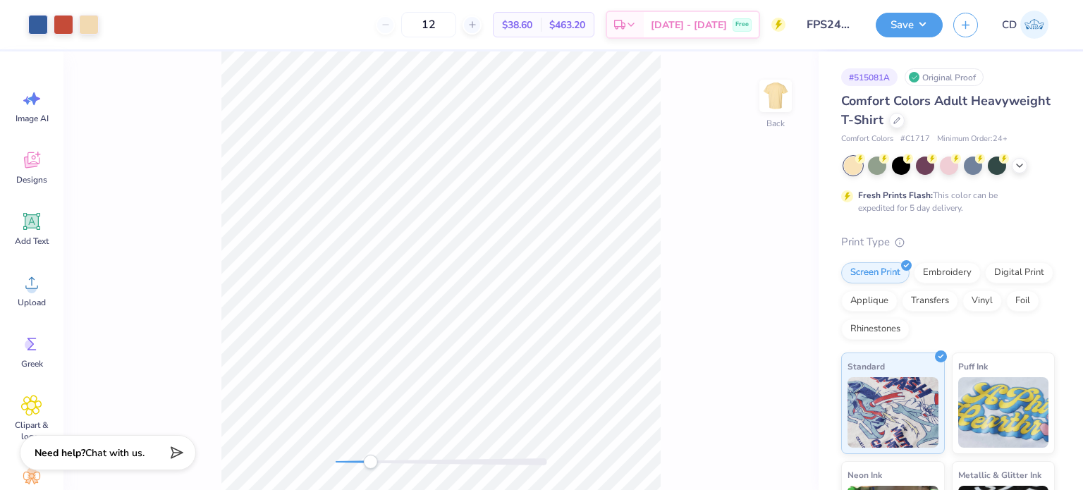
click at [372, 473] on div "Back" at bounding box center [440, 270] width 755 height 439
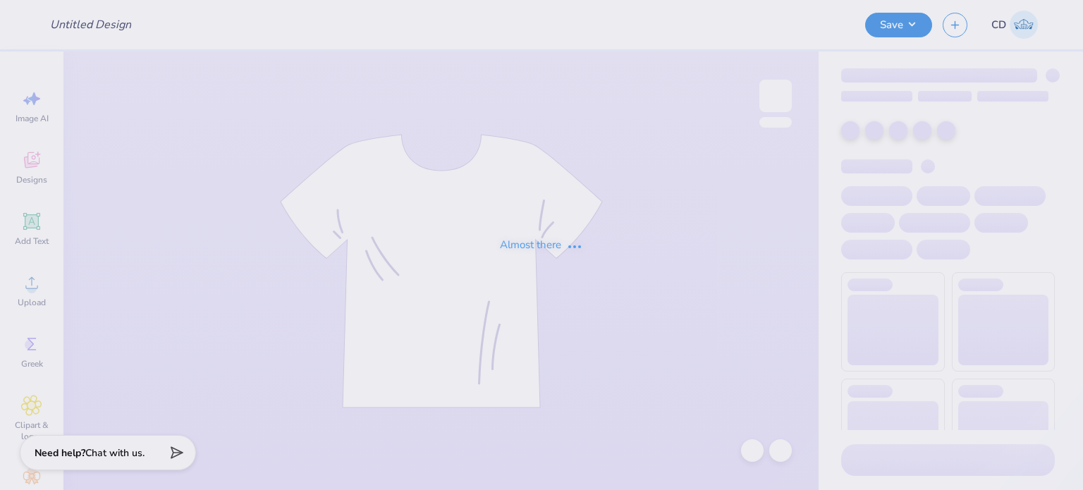
type input "FPS240018"
type input "FPS240019"
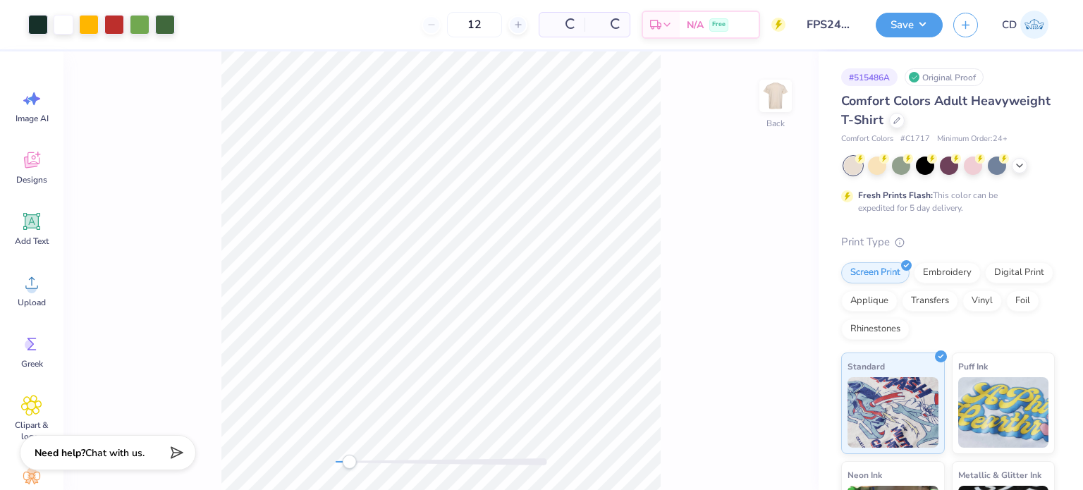
drag, startPoint x: 335, startPoint y: 460, endPoint x: 349, endPoint y: 460, distance: 14.1
click at [349, 460] on div "Accessibility label" at bounding box center [349, 462] width 14 height 14
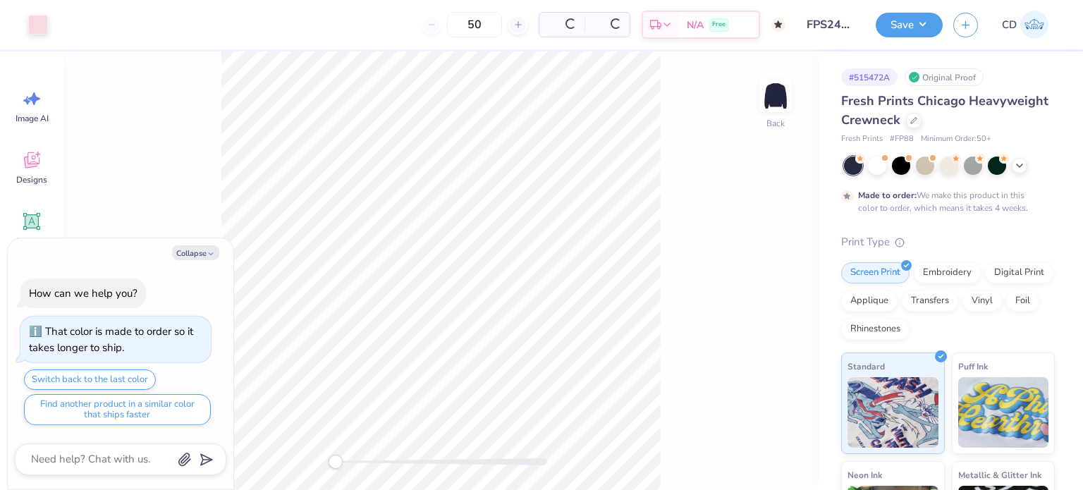
type textarea "x"
drag, startPoint x: 335, startPoint y: 462, endPoint x: 377, endPoint y: 463, distance: 42.3
click at [377, 463] on div "Accessibility label" at bounding box center [374, 462] width 14 height 14
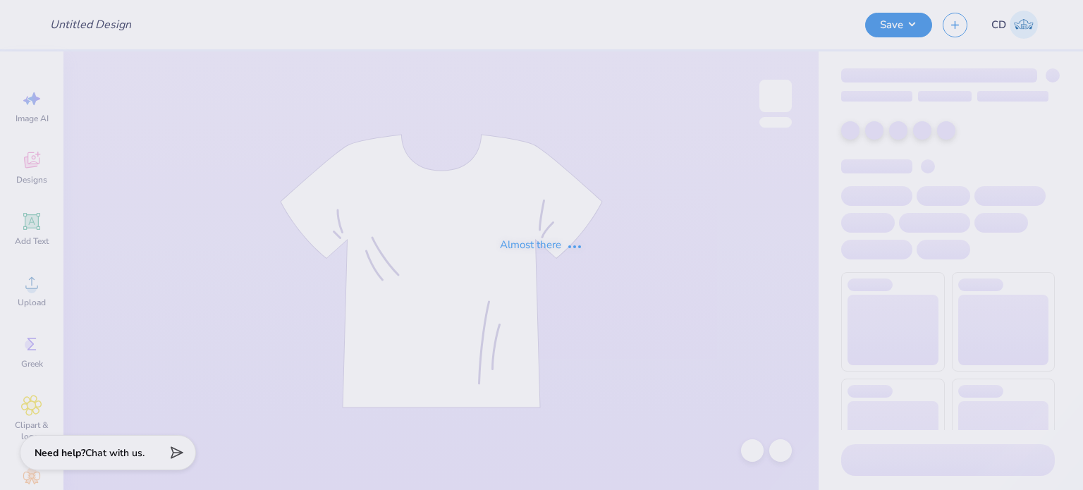
type input "FPS240018"
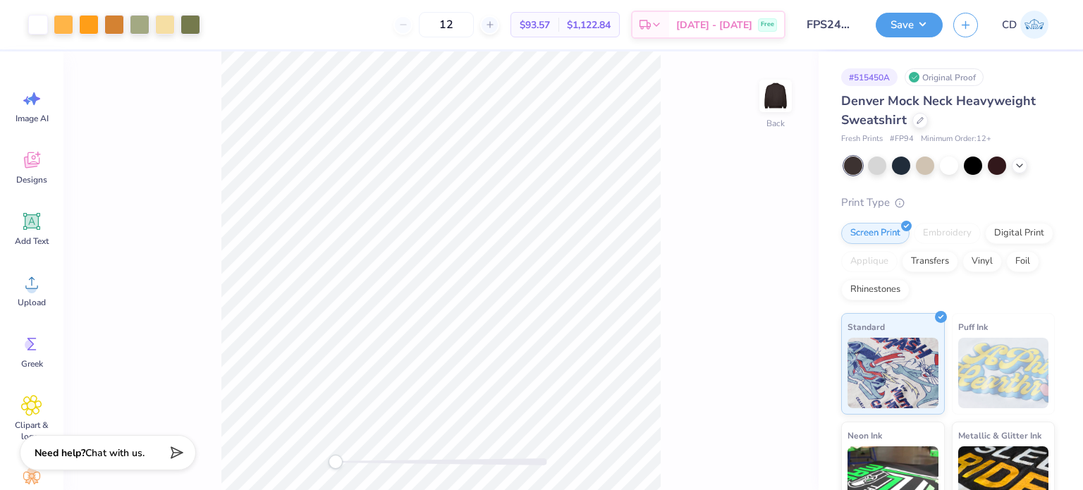
drag, startPoint x: 334, startPoint y: 462, endPoint x: 346, endPoint y: 465, distance: 12.5
click at [344, 466] on div at bounding box center [442, 462] width 212 height 14
drag, startPoint x: 343, startPoint y: 462, endPoint x: 352, endPoint y: 462, distance: 8.5
click at [352, 462] on div at bounding box center [442, 461] width 212 height 7
drag, startPoint x: 352, startPoint y: 462, endPoint x: 361, endPoint y: 463, distance: 9.2
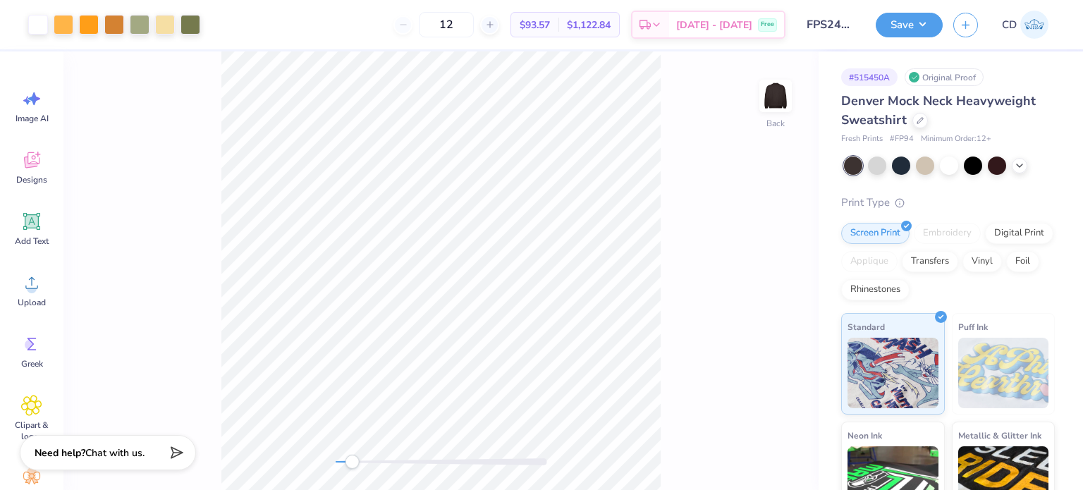
click at [361, 463] on div at bounding box center [442, 461] width 212 height 7
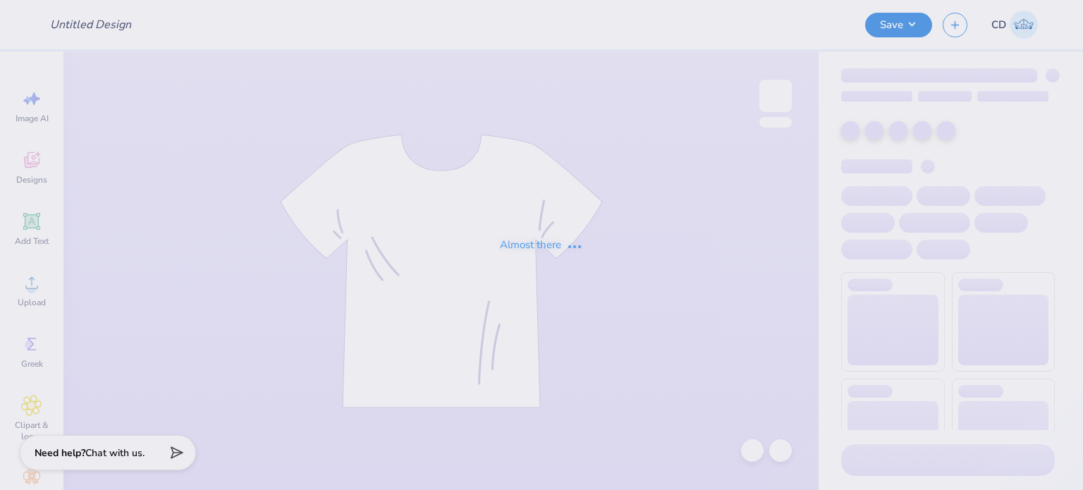
type input "FPS240026"
type input "FPS240029"
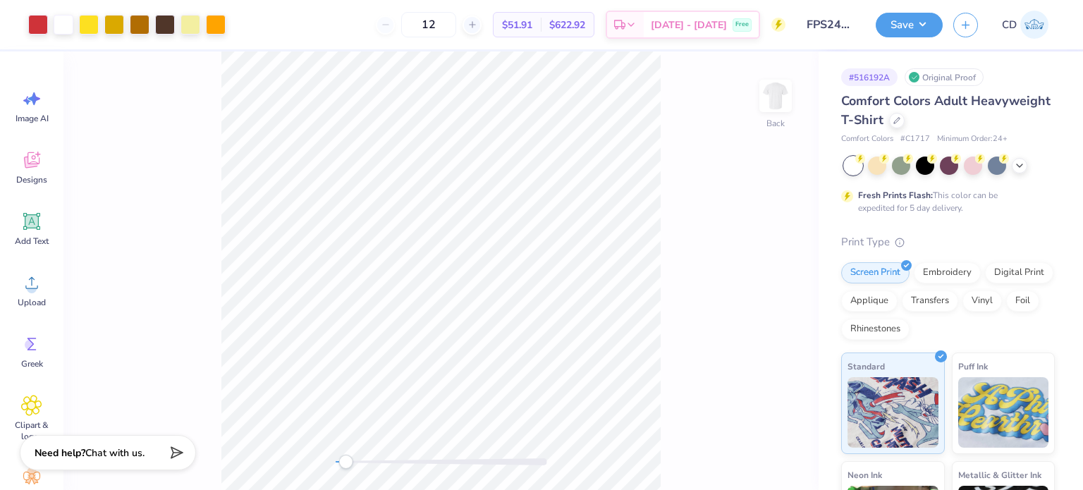
drag, startPoint x: 330, startPoint y: 463, endPoint x: 347, endPoint y: 464, distance: 17.0
click at [347, 464] on div "Accessibility label" at bounding box center [345, 462] width 14 height 14
drag, startPoint x: 349, startPoint y: 463, endPoint x: 365, endPoint y: 464, distance: 15.5
click at [365, 464] on div "Accessibility label" at bounding box center [365, 462] width 14 height 14
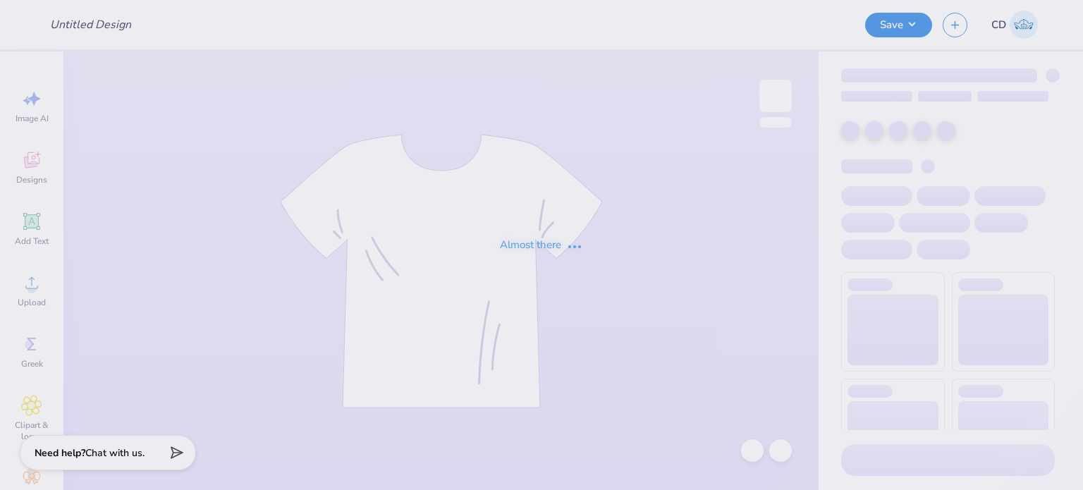
type input "FPS240047"
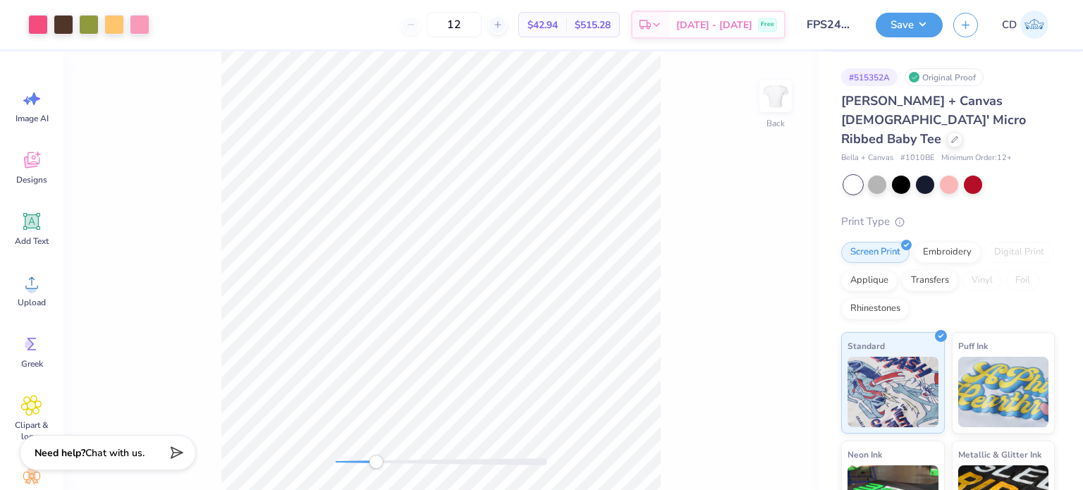
drag, startPoint x: 336, startPoint y: 462, endPoint x: 376, endPoint y: 465, distance: 39.6
click at [376, 465] on div "Accessibility label" at bounding box center [376, 462] width 14 height 14
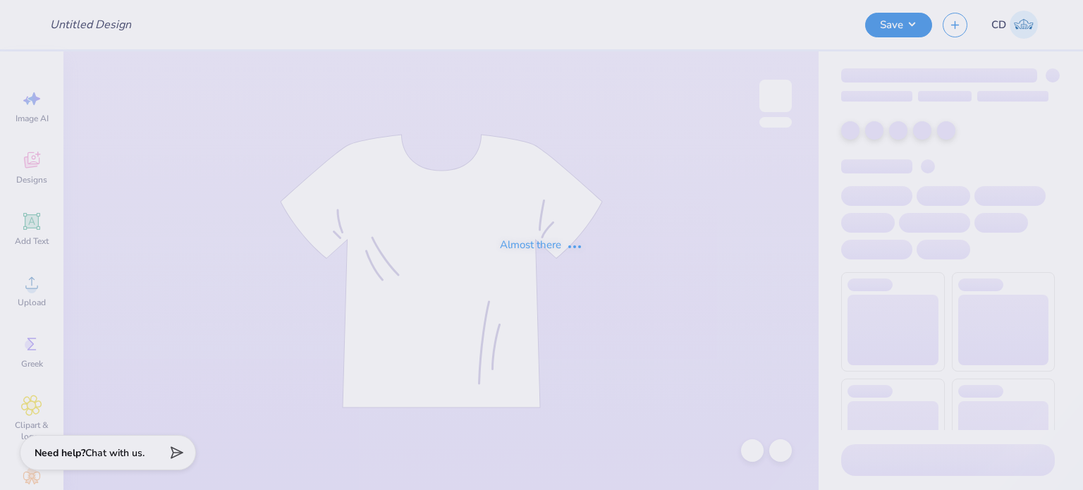
type input "FPS240054"
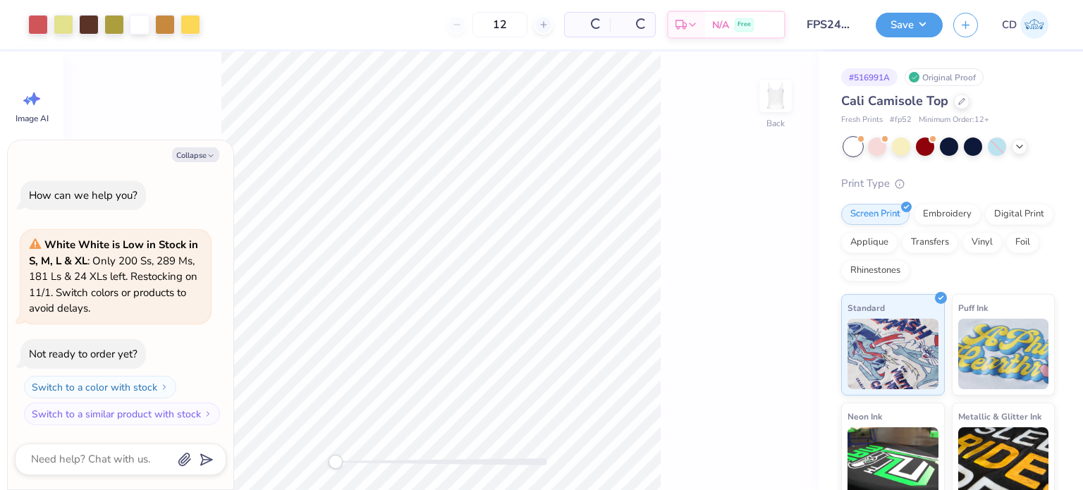
type textarea "x"
click at [366, 473] on div "Back" at bounding box center [440, 270] width 755 height 439
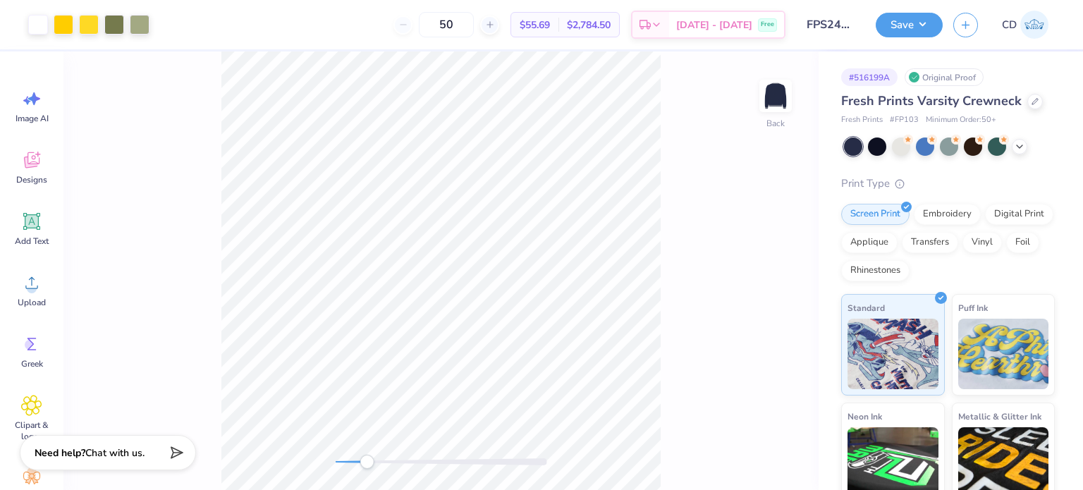
click at [367, 470] on div "Back" at bounding box center [440, 270] width 755 height 439
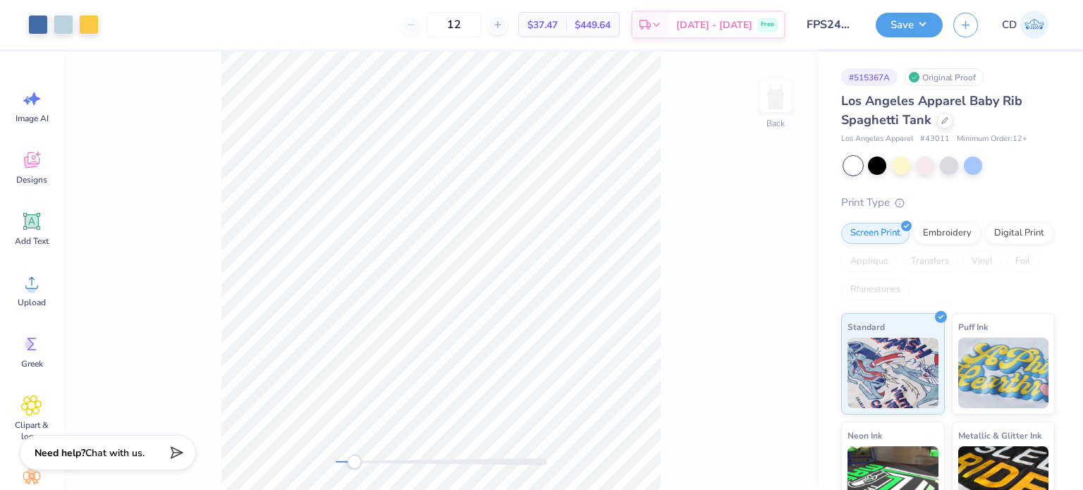
drag, startPoint x: 336, startPoint y: 463, endPoint x: 354, endPoint y: 465, distance: 17.8
click at [354, 465] on div "Accessibility label" at bounding box center [354, 462] width 14 height 14
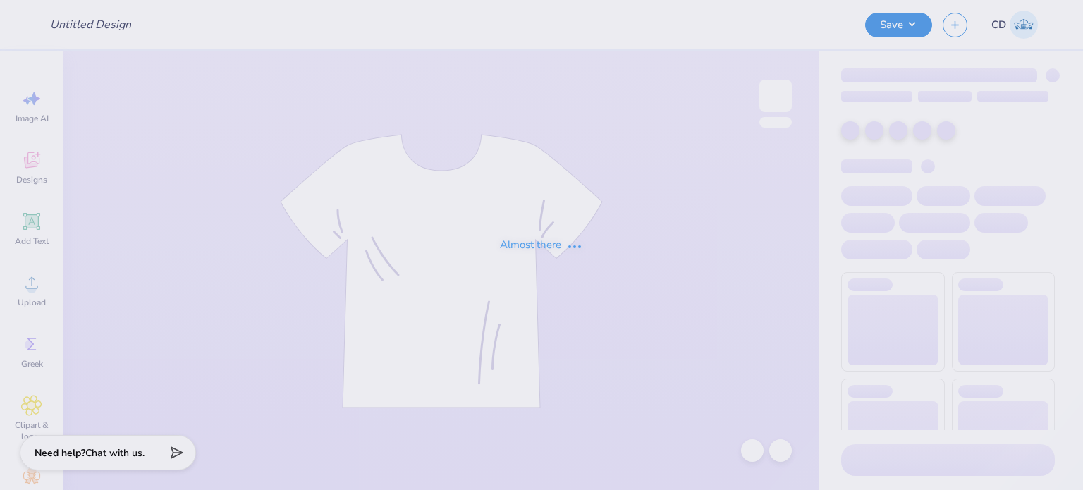
type input "FPS240058"
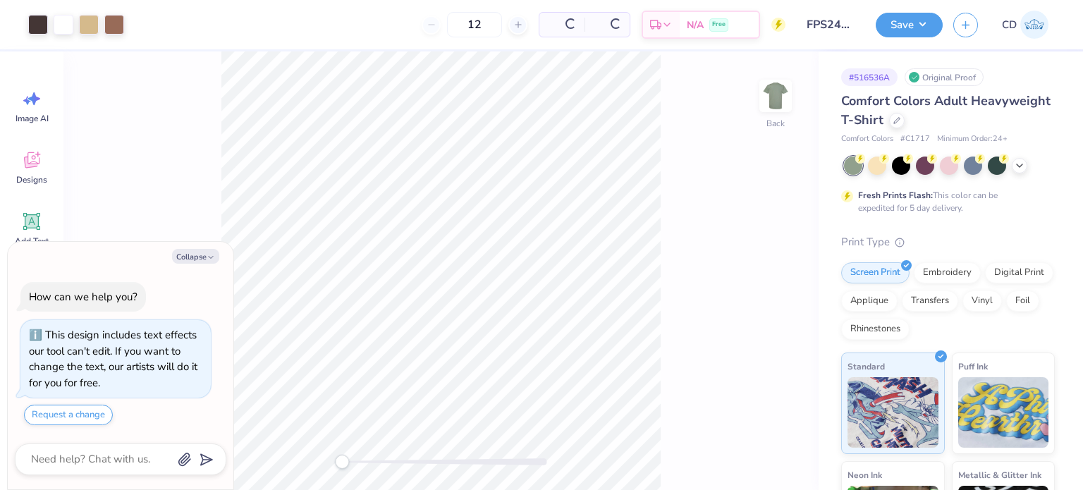
type textarea "x"
drag, startPoint x: 341, startPoint y: 462, endPoint x: 350, endPoint y: 462, distance: 8.5
click at [350, 462] on div "Accessibility label" at bounding box center [350, 462] width 14 height 14
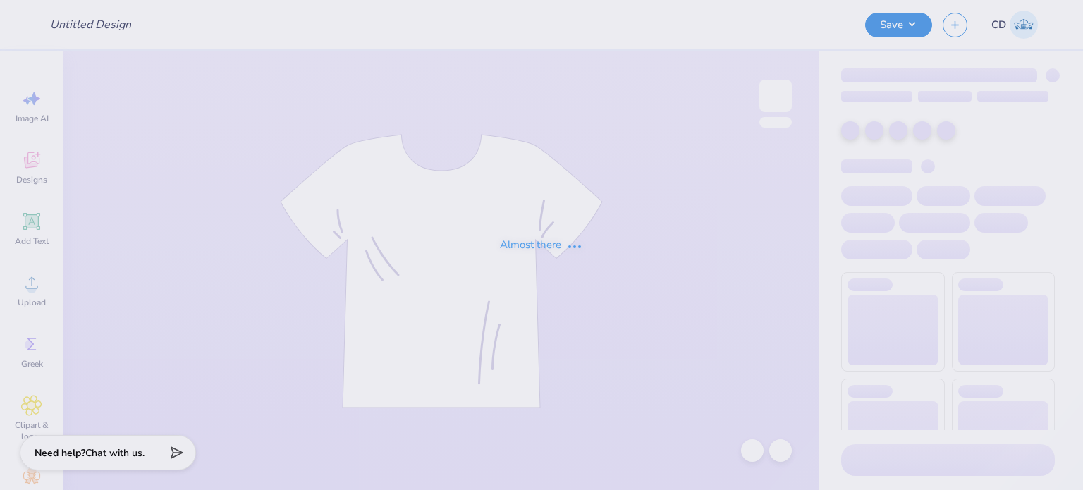
type input "FPS240098"
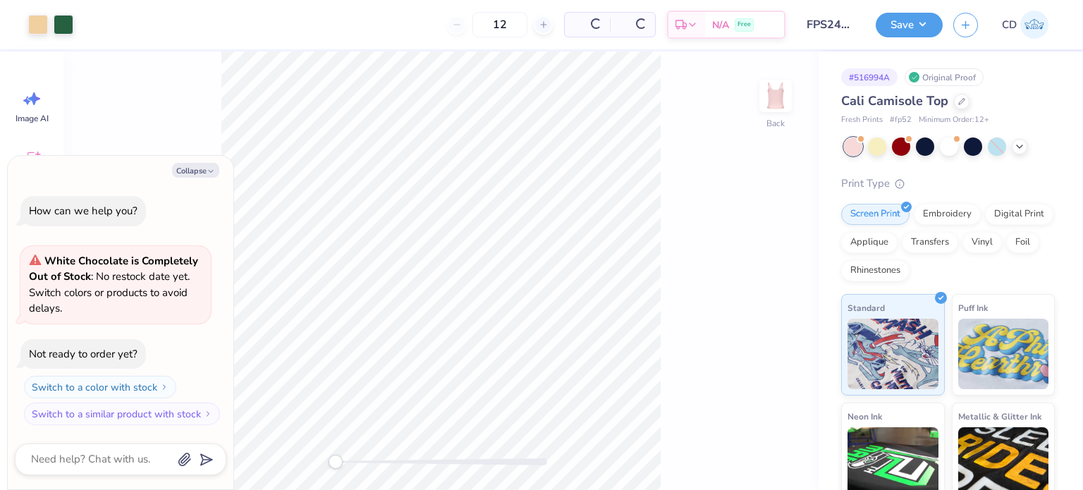
type textarea "x"
click at [370, 473] on div "Back" at bounding box center [440, 270] width 755 height 439
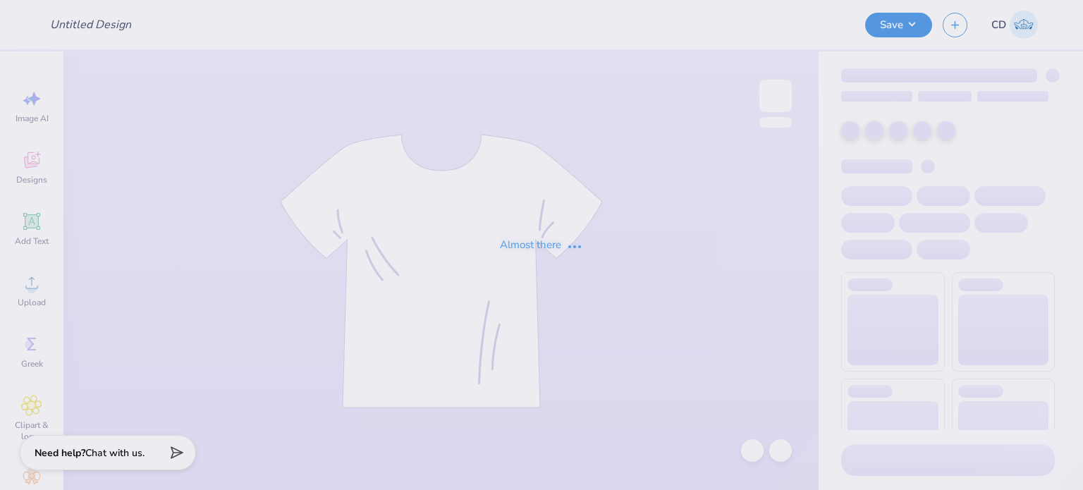
type input "FPS240106"
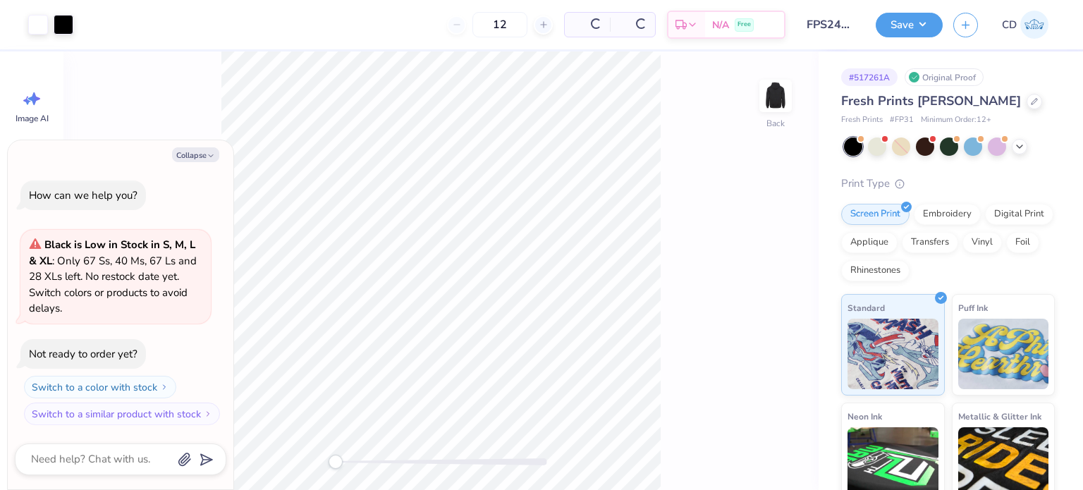
type textarea "x"
drag, startPoint x: 338, startPoint y: 465, endPoint x: 355, endPoint y: 467, distance: 17.0
click at [355, 467] on div "Accessibility label" at bounding box center [354, 462] width 14 height 14
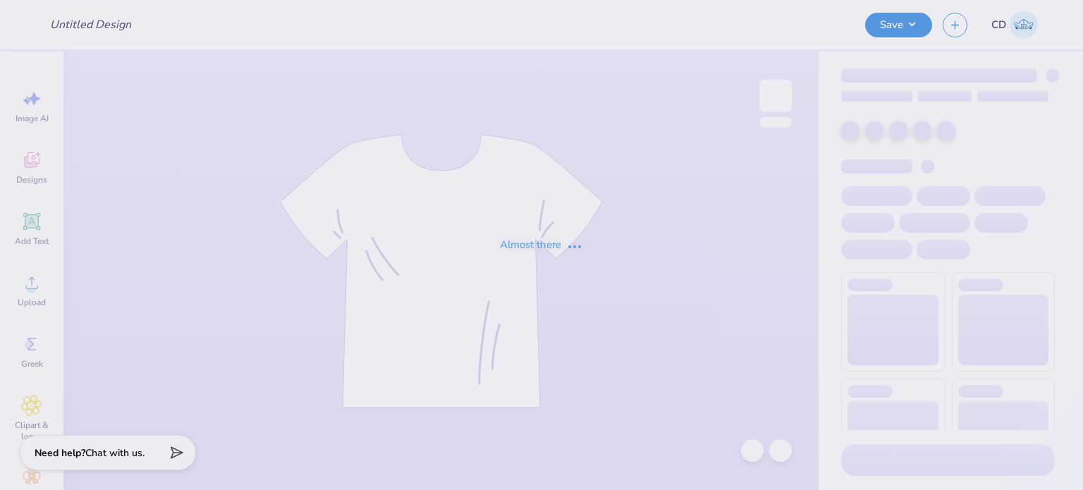
type input "FPS240107"
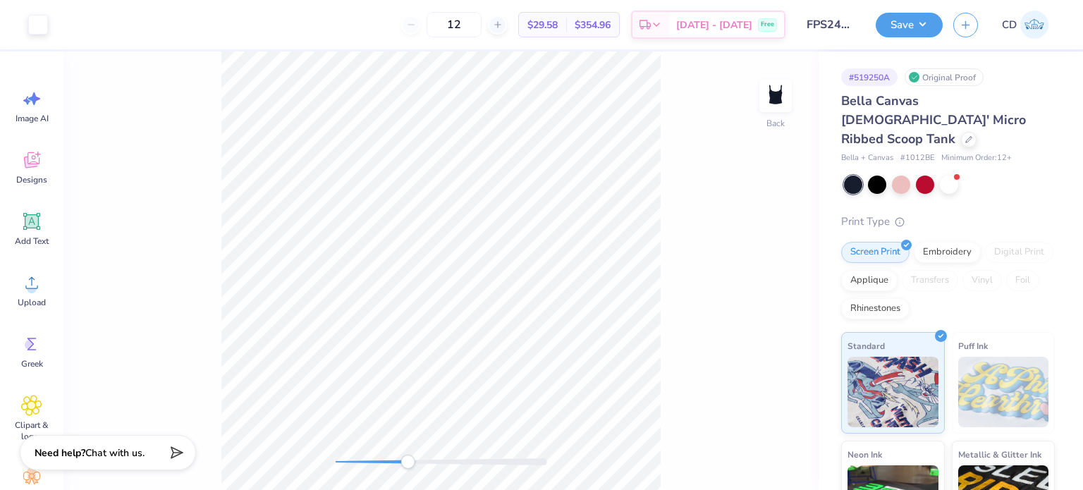
click at [408, 472] on div "Back" at bounding box center [440, 270] width 755 height 439
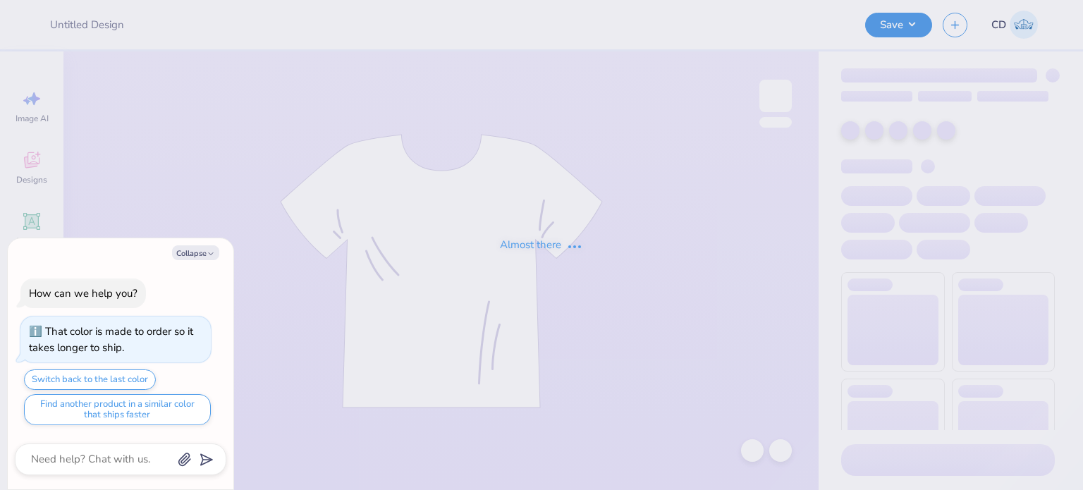
type textarea "x"
type input "FPS240108"
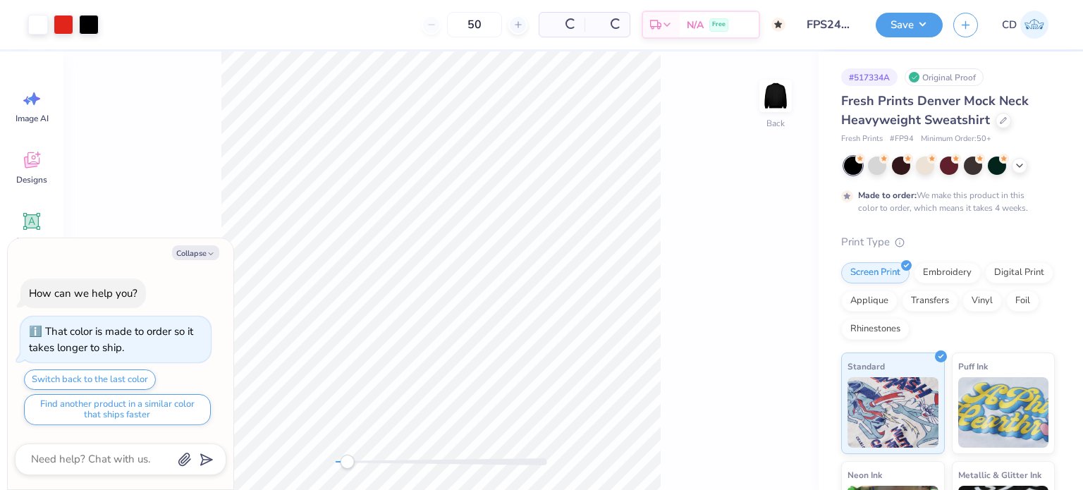
type textarea "x"
click at [378, 470] on div "Back" at bounding box center [440, 270] width 755 height 439
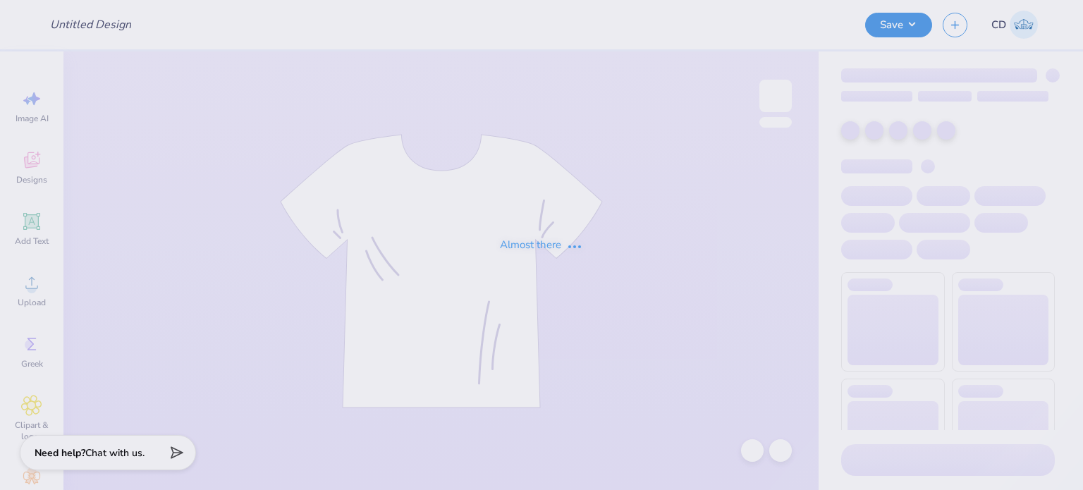
type input "FPS240109"
type input "FPS240111"
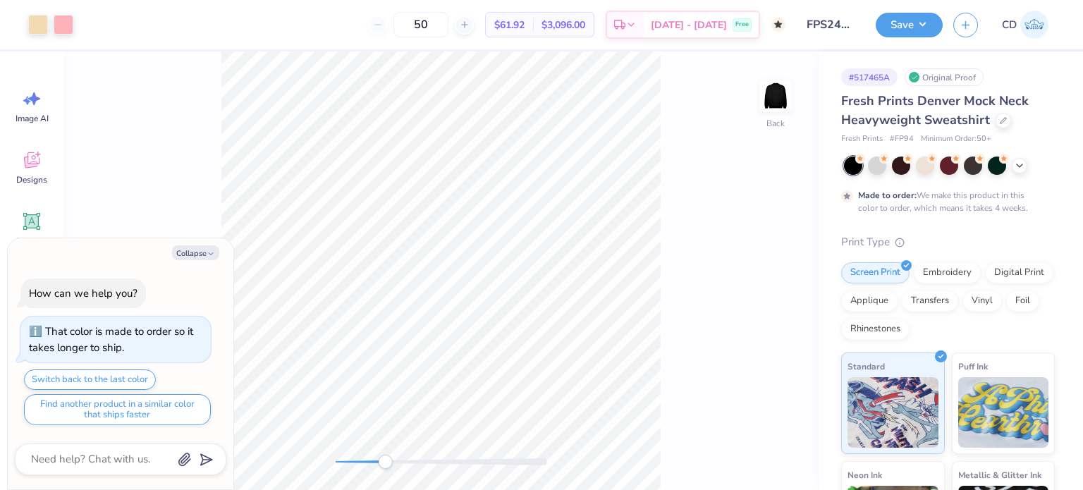
drag, startPoint x: 338, startPoint y: 465, endPoint x: 389, endPoint y: 456, distance: 51.5
click at [388, 461] on div "Accessibility label" at bounding box center [385, 462] width 14 height 14
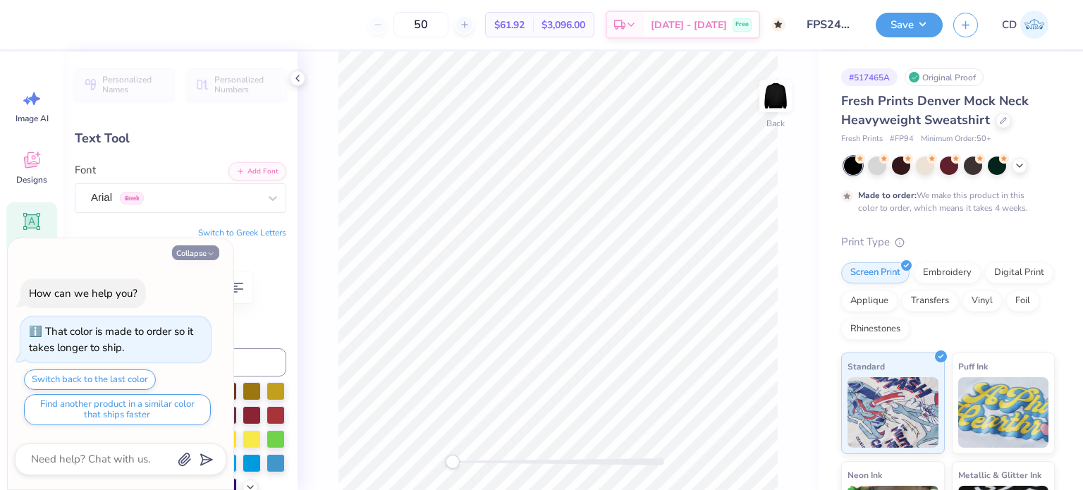
click at [191, 252] on button "Collapse" at bounding box center [195, 252] width 47 height 15
type textarea "x"
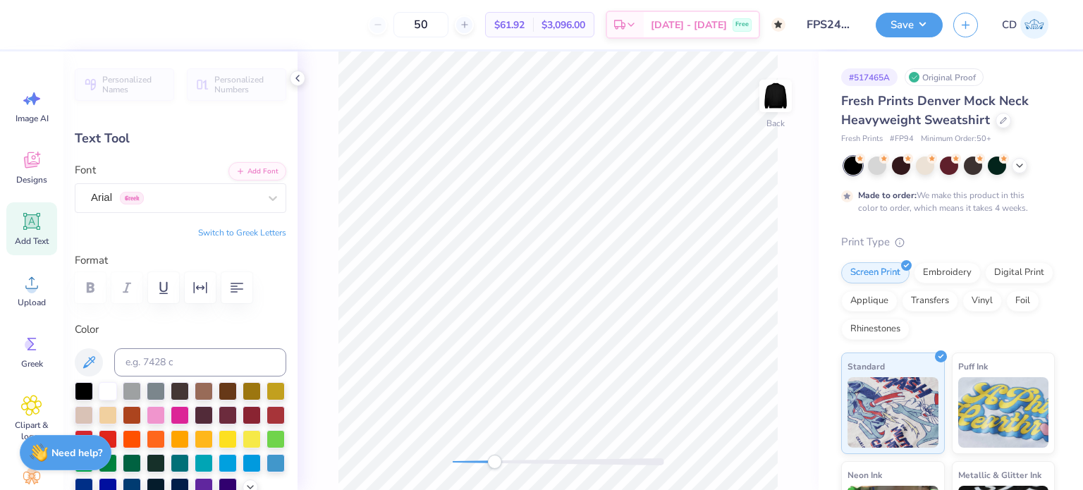
drag, startPoint x: 456, startPoint y: 463, endPoint x: 499, endPoint y: 461, distance: 43.0
click at [496, 465] on div "Accessibility label" at bounding box center [494, 462] width 14 height 14
type input "2.68"
type input "0.21"
type input "3.75"
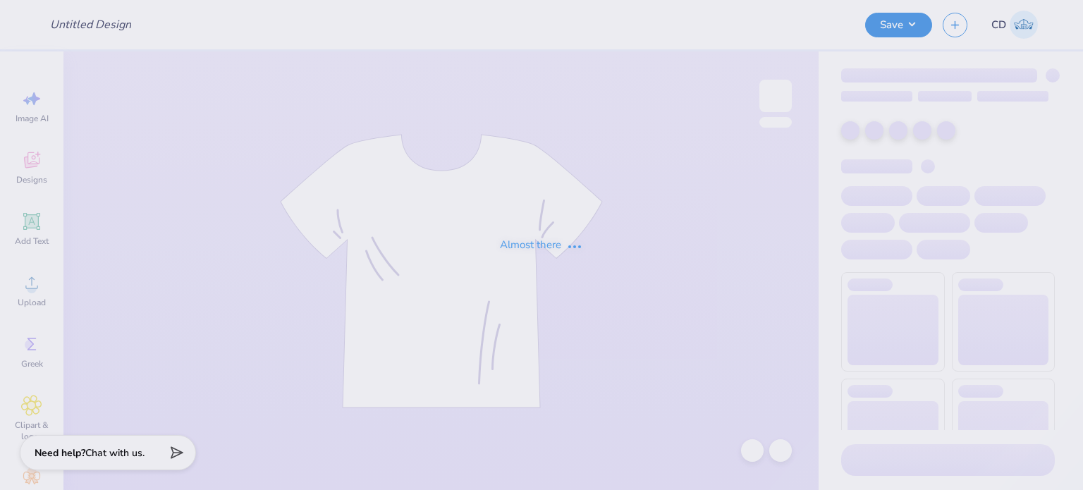
type input "FPS240124"
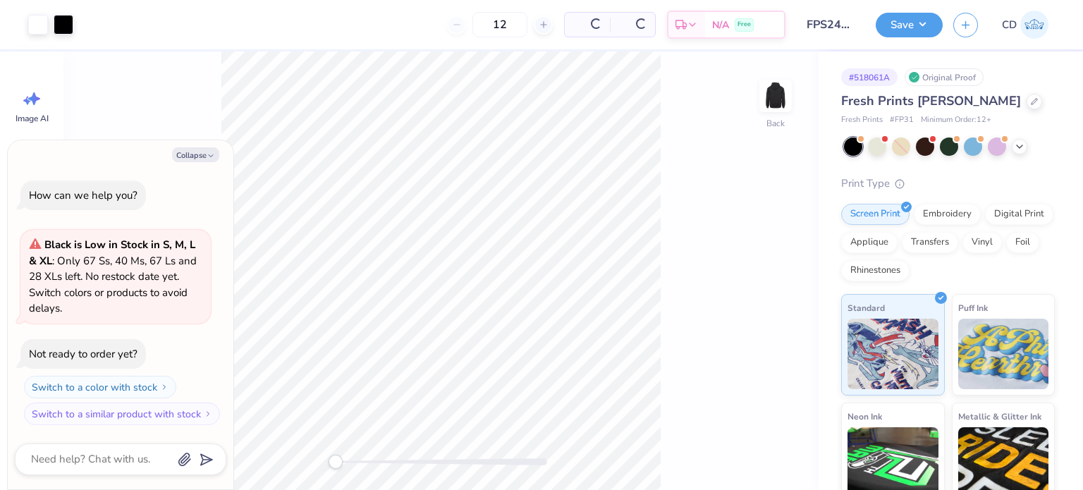
type textarea "x"
drag, startPoint x: 337, startPoint y: 462, endPoint x: 364, endPoint y: 456, distance: 27.5
click at [360, 465] on div "Accessibility label" at bounding box center [358, 462] width 14 height 14
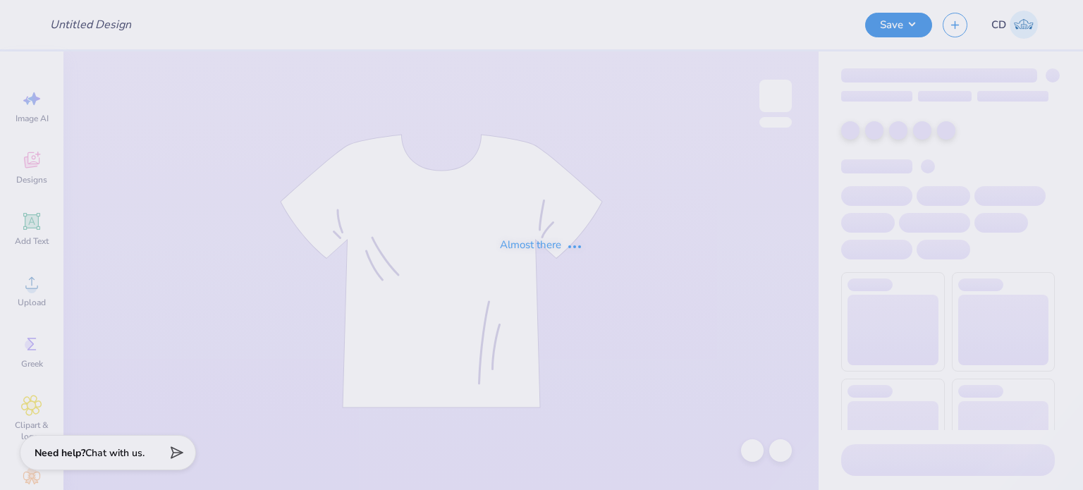
type input "FPS240125"
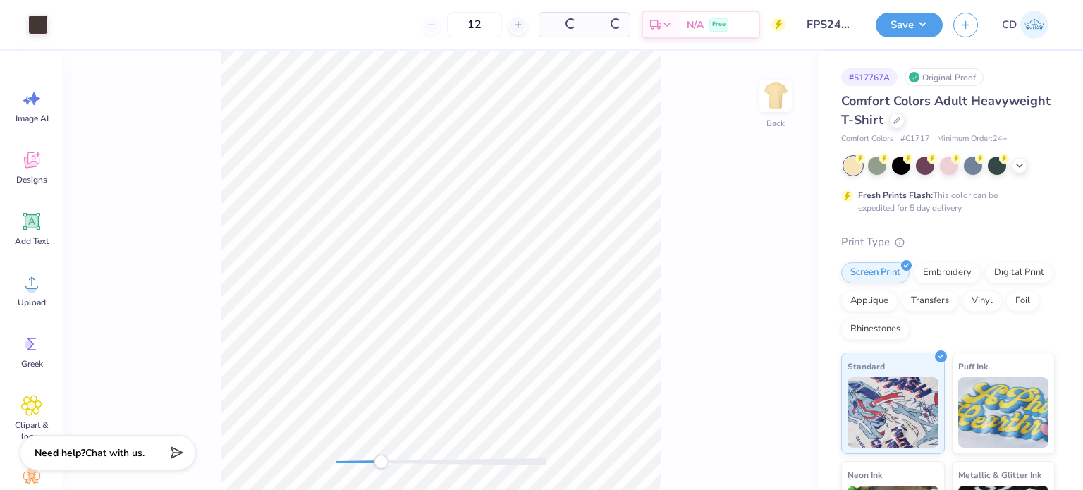
drag, startPoint x: 338, startPoint y: 465, endPoint x: 381, endPoint y: 463, distance: 43.0
click at [381, 463] on div "Accessibility label" at bounding box center [381, 462] width 14 height 14
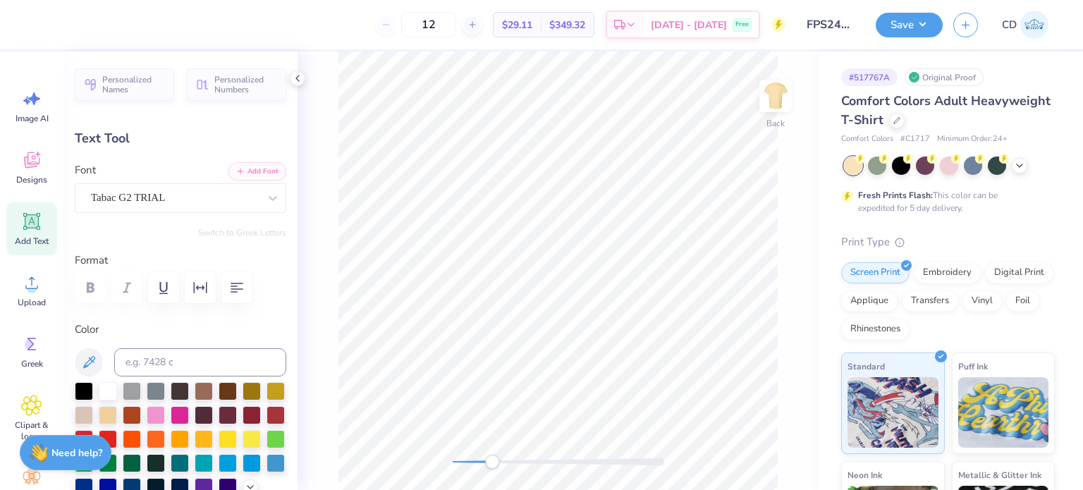
drag, startPoint x: 477, startPoint y: 463, endPoint x: 492, endPoint y: 463, distance: 14.8
click at [492, 463] on div at bounding box center [559, 461] width 212 height 7
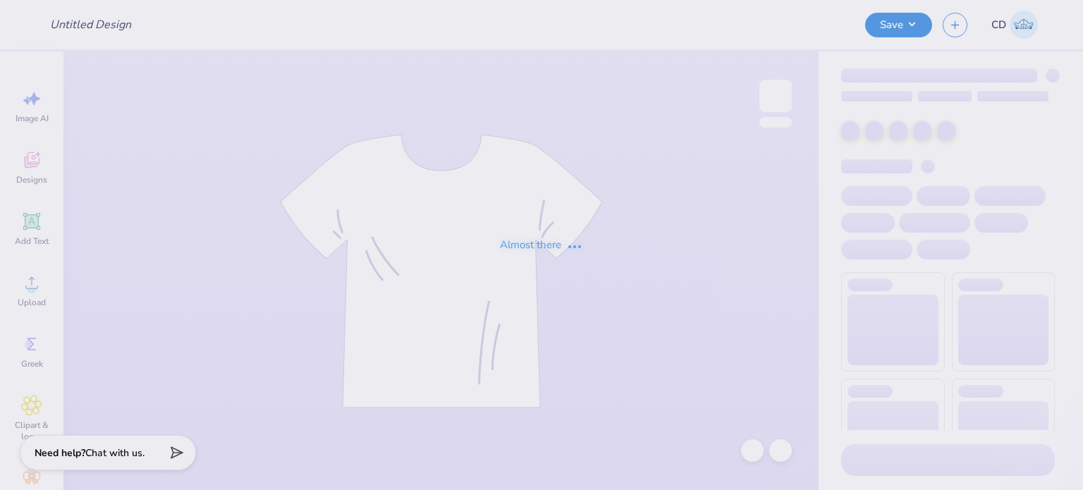
type input "FPS240132"
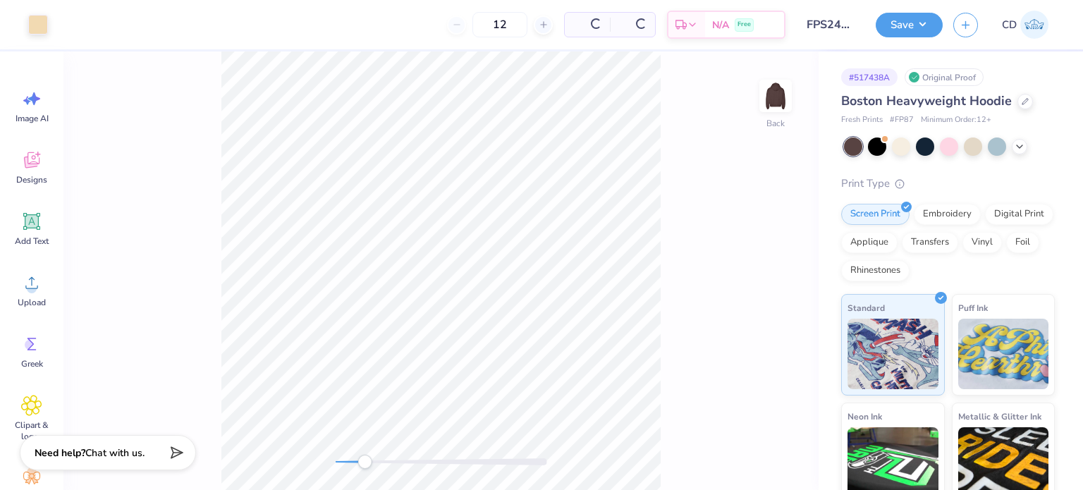
drag, startPoint x: 333, startPoint y: 464, endPoint x: 365, endPoint y: 462, distance: 31.8
click at [365, 462] on div "Accessibility label" at bounding box center [365, 462] width 14 height 14
drag, startPoint x: 365, startPoint y: 460, endPoint x: 387, endPoint y: 463, distance: 22.1
click at [387, 463] on div "Accessibility label" at bounding box center [387, 462] width 14 height 14
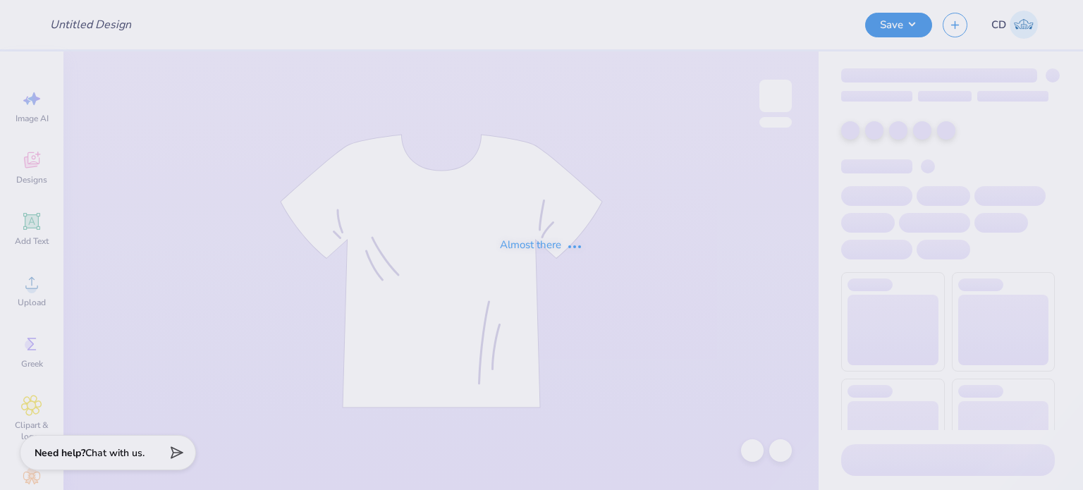
type input "FPS240137"
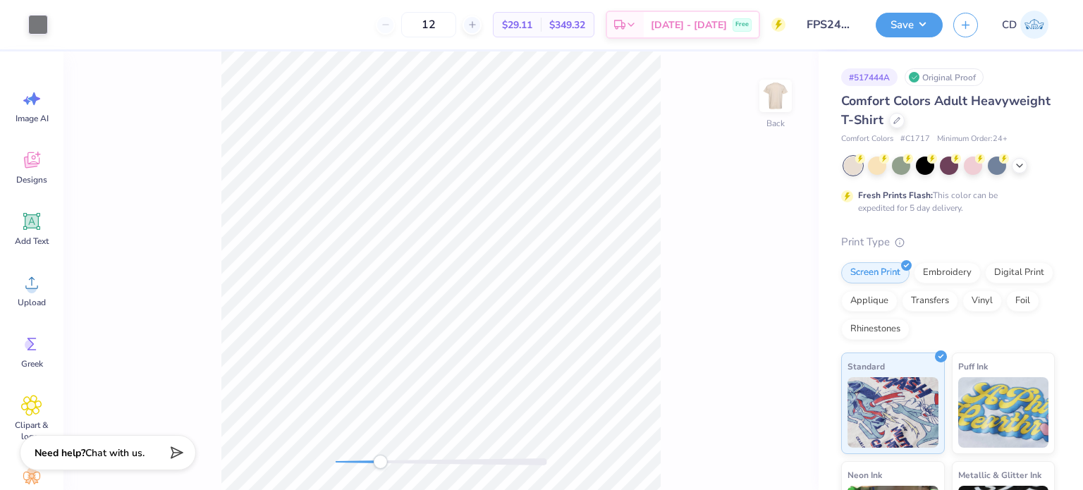
click at [381, 472] on div "Back" at bounding box center [440, 270] width 755 height 439
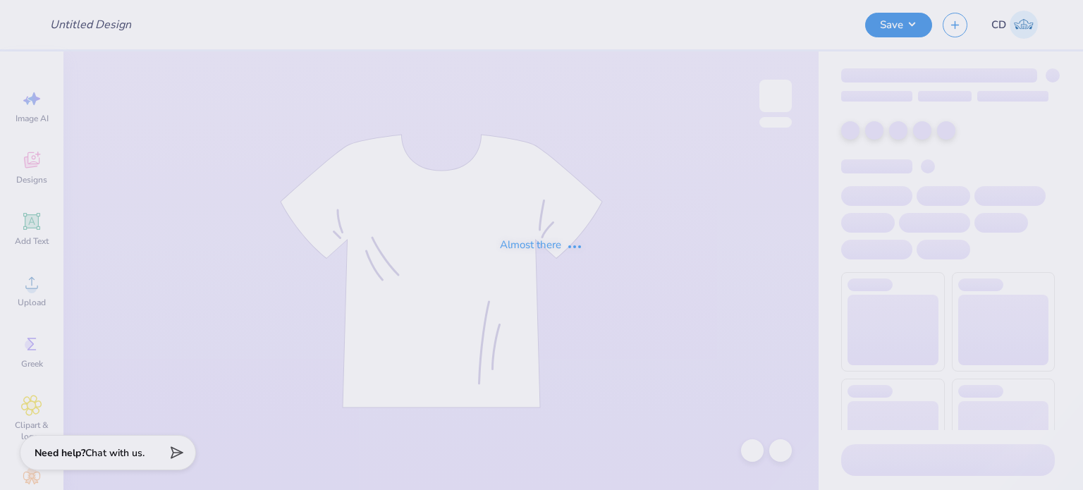
type input "FPS240141"
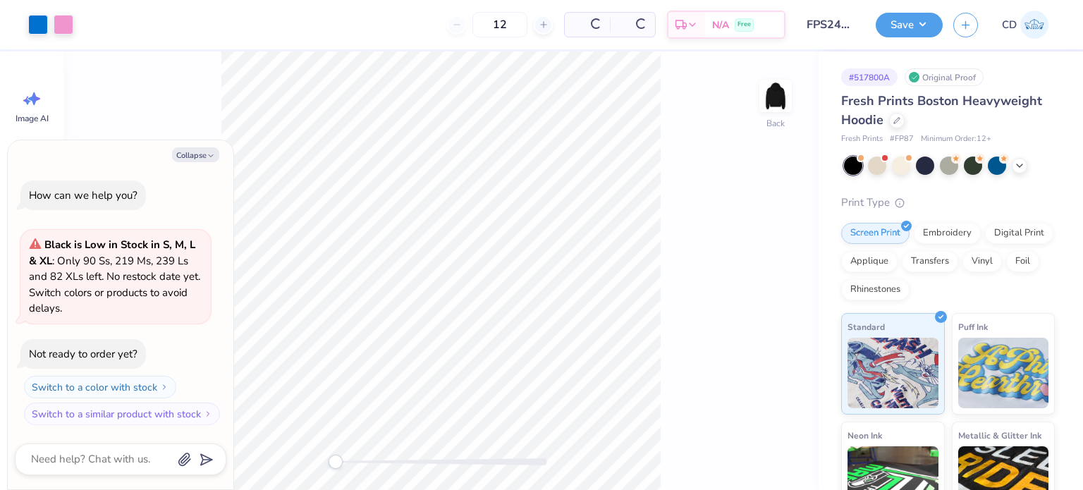
type textarea "x"
drag, startPoint x: 338, startPoint y: 465, endPoint x: 373, endPoint y: 463, distance: 34.6
click at [373, 463] on div "Accessibility label" at bounding box center [373, 462] width 14 height 14
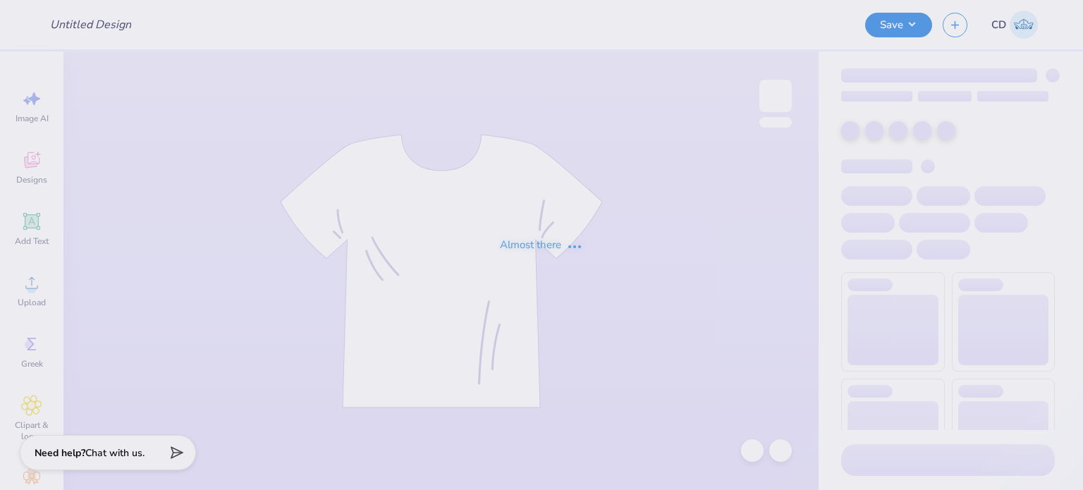
type input "FPS240147"
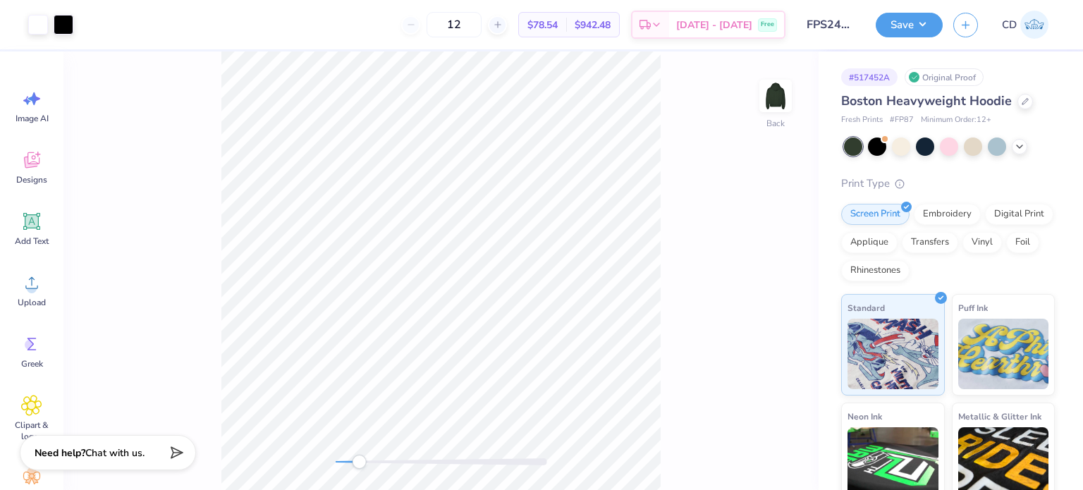
drag, startPoint x: 338, startPoint y: 462, endPoint x: 360, endPoint y: 463, distance: 22.6
click at [360, 463] on div "Accessibility label" at bounding box center [359, 462] width 14 height 14
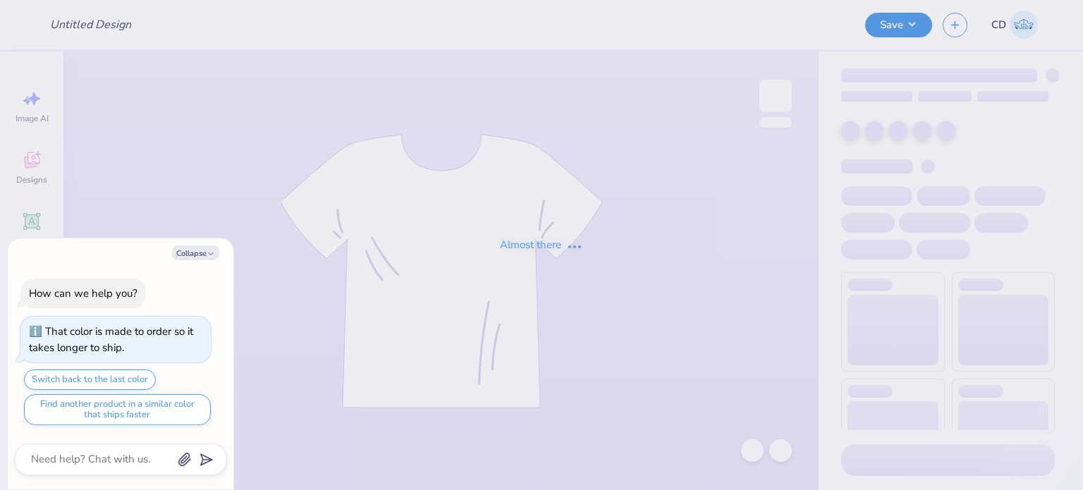
type textarea "x"
type input "FPS240277"
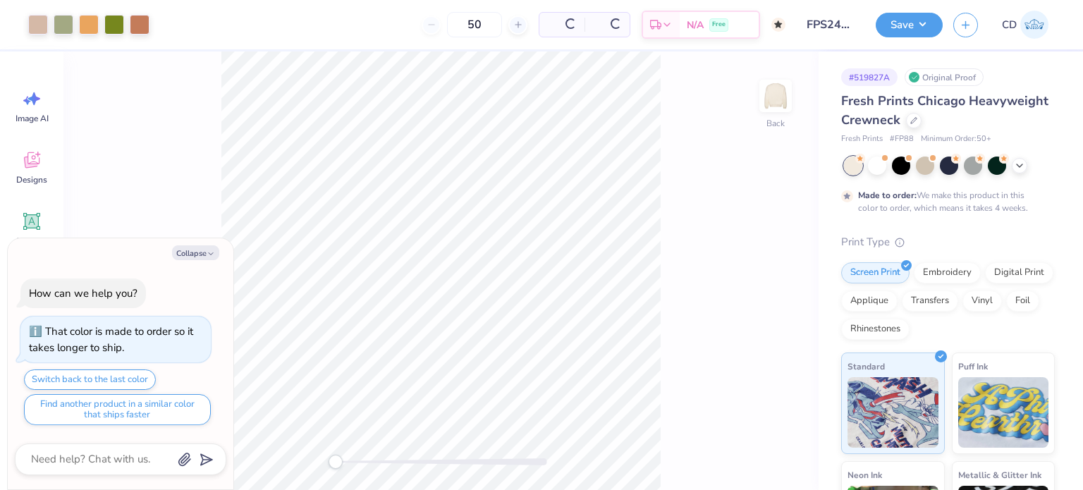
type textarea "x"
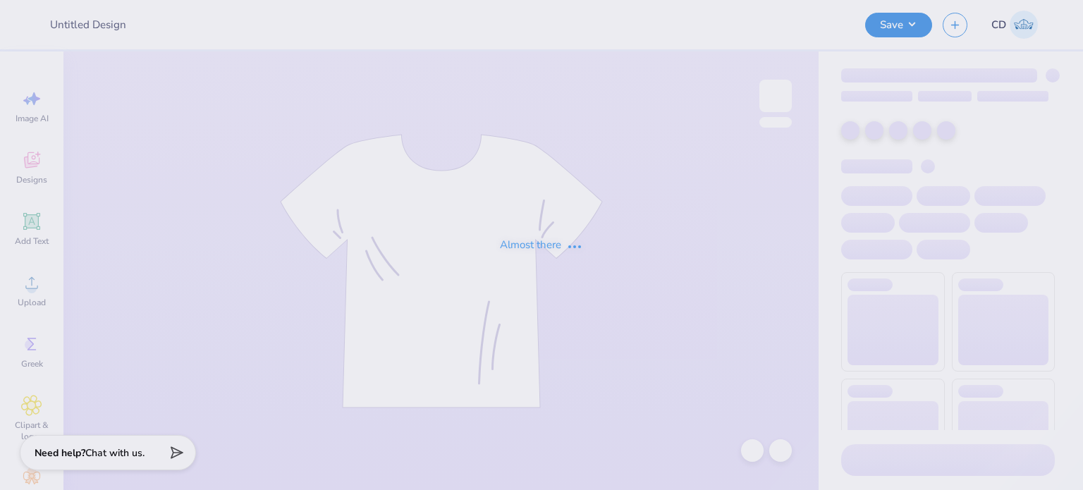
type input "FPS240280"
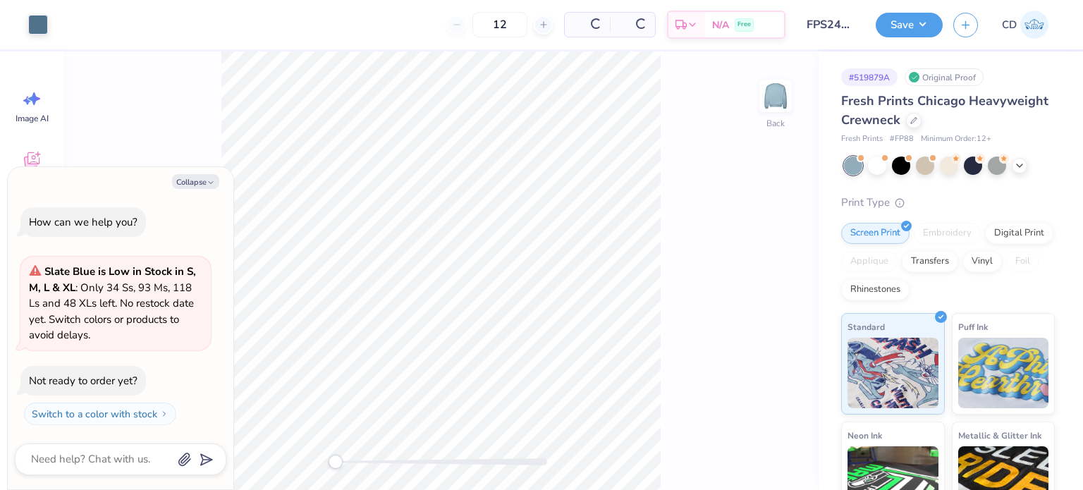
type textarea "x"
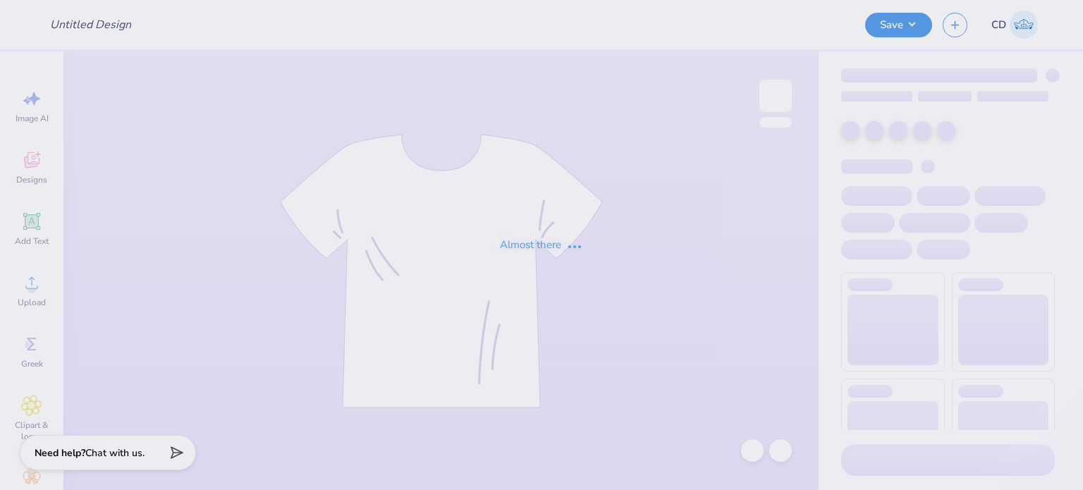
type input "FPS240282"
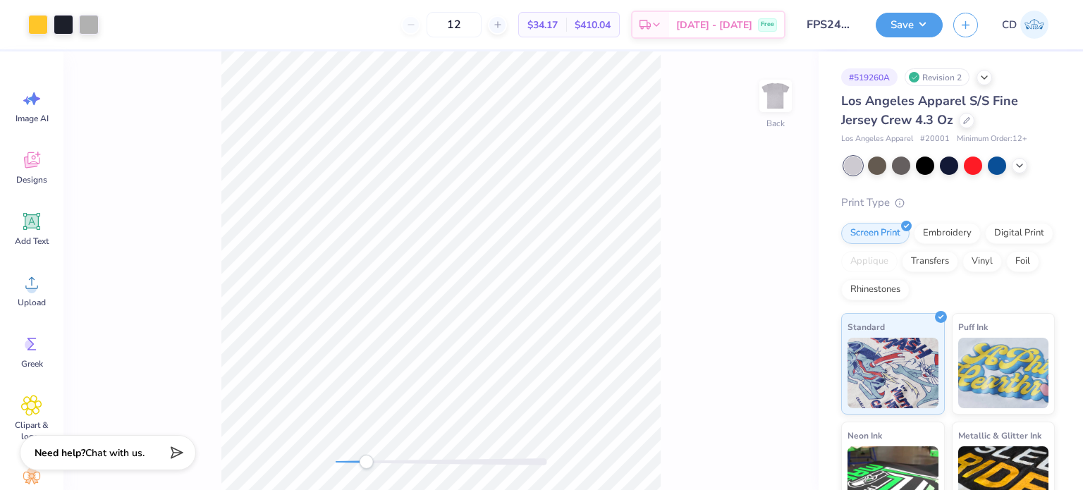
drag, startPoint x: 338, startPoint y: 463, endPoint x: 366, endPoint y: 466, distance: 27.6
click at [366, 466] on div "Accessibility label" at bounding box center [366, 462] width 14 height 14
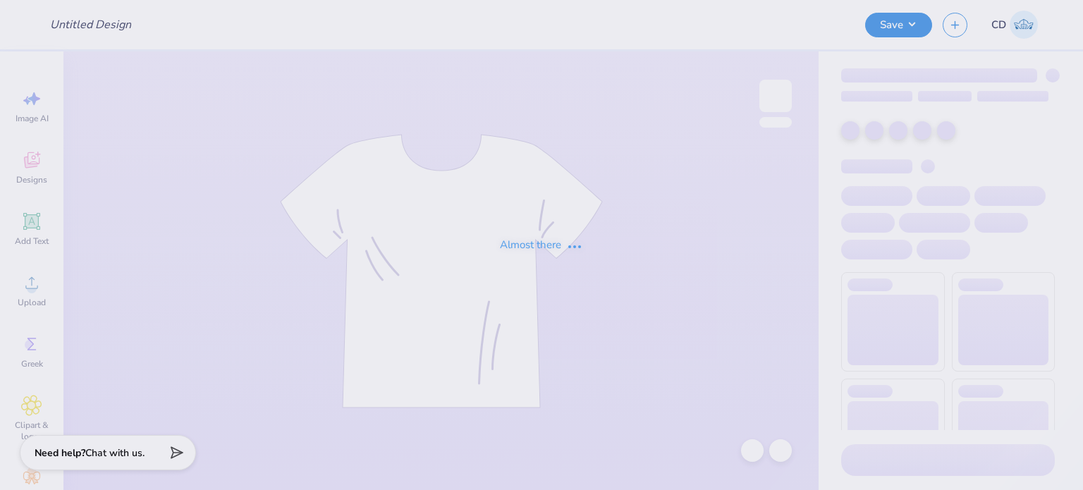
type input "FPS240285"
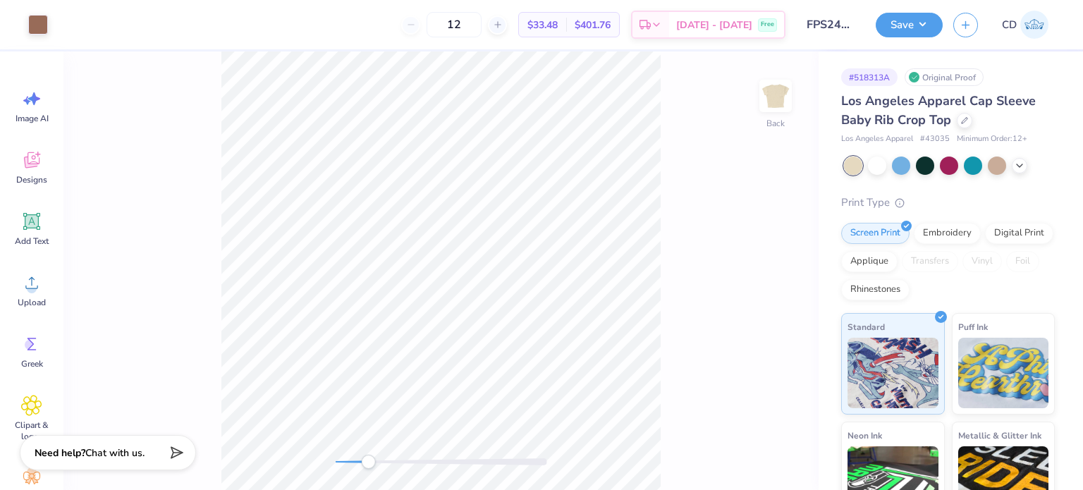
click at [368, 479] on div "Back" at bounding box center [440, 270] width 755 height 439
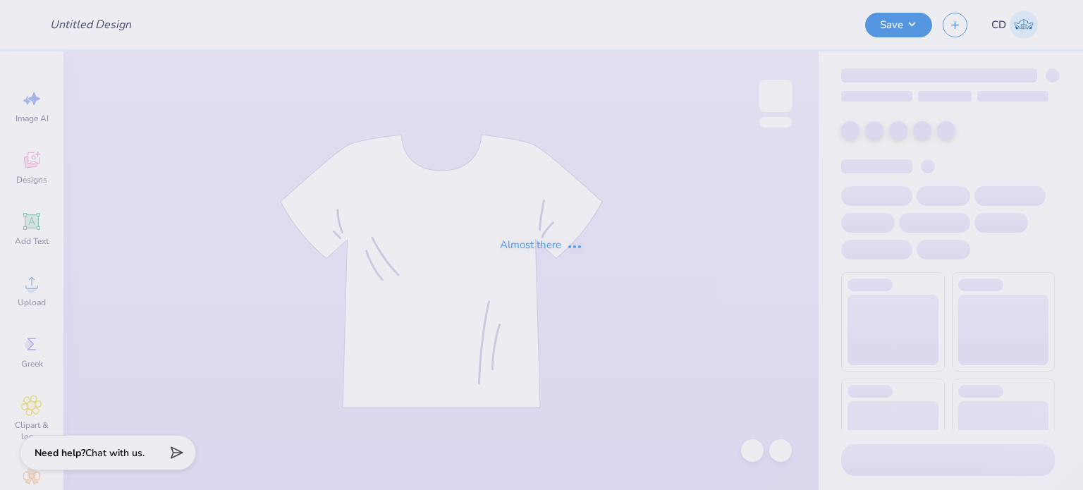
type input "FPS240289"
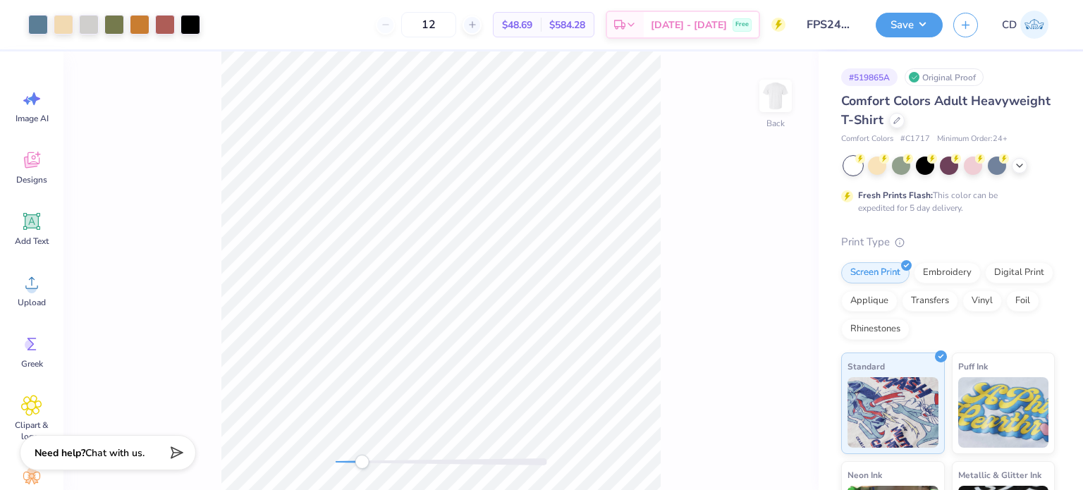
drag, startPoint x: 338, startPoint y: 463, endPoint x: 362, endPoint y: 464, distance: 24.0
click at [362, 465] on div "Accessibility label" at bounding box center [362, 462] width 14 height 14
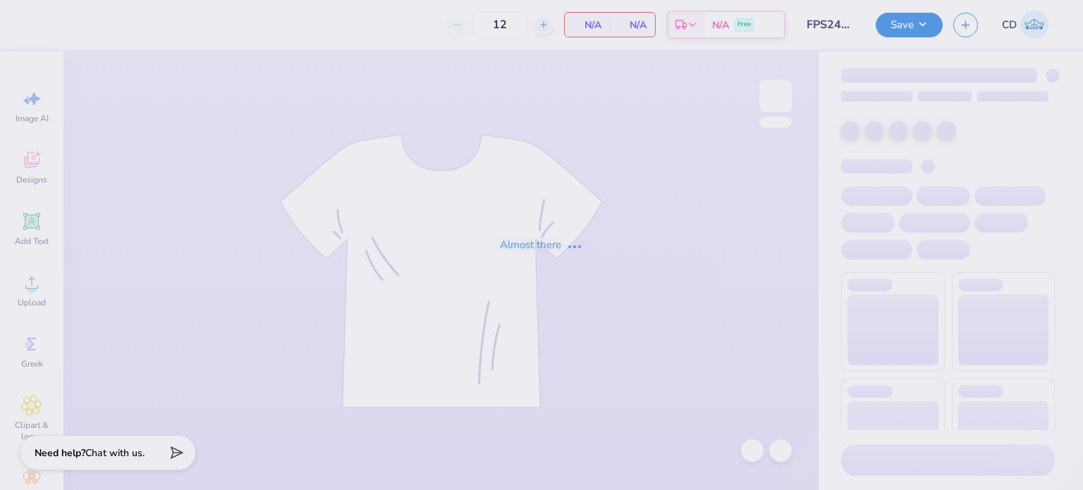
type input "FPS240294"
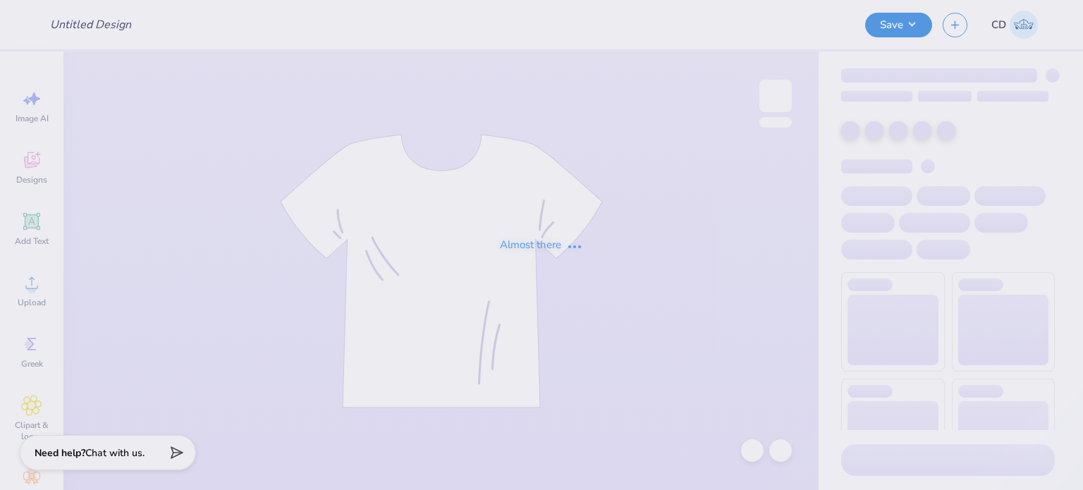
type input "FPS240298"
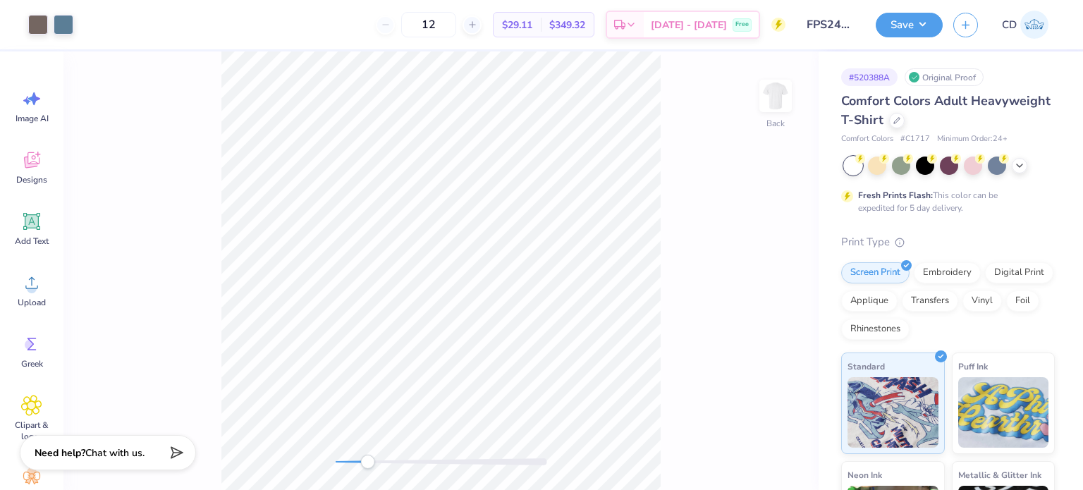
drag, startPoint x: 338, startPoint y: 465, endPoint x: 368, endPoint y: 468, distance: 29.8
click at [368, 468] on div "Accessibility label" at bounding box center [367, 462] width 14 height 14
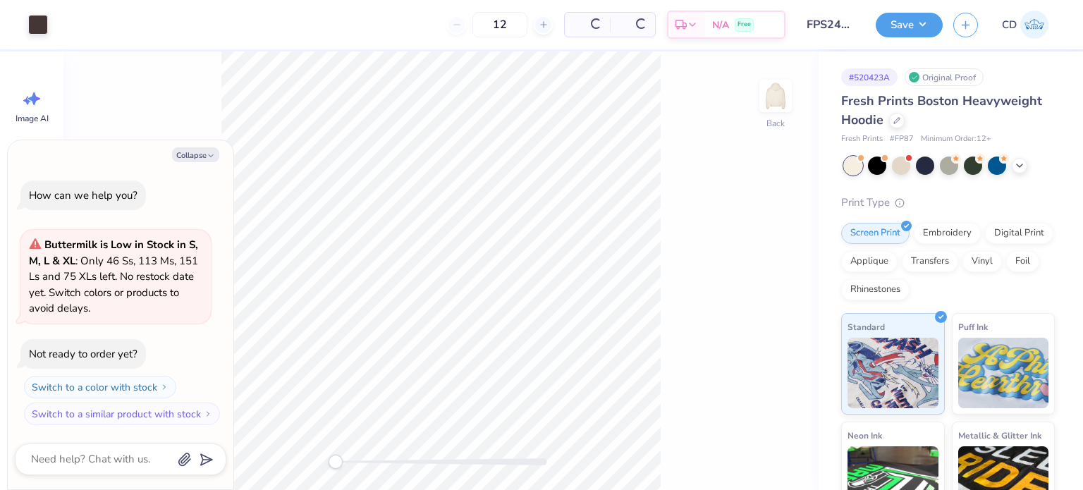
type textarea "x"
click at [360, 482] on div "Back" at bounding box center [440, 270] width 755 height 439
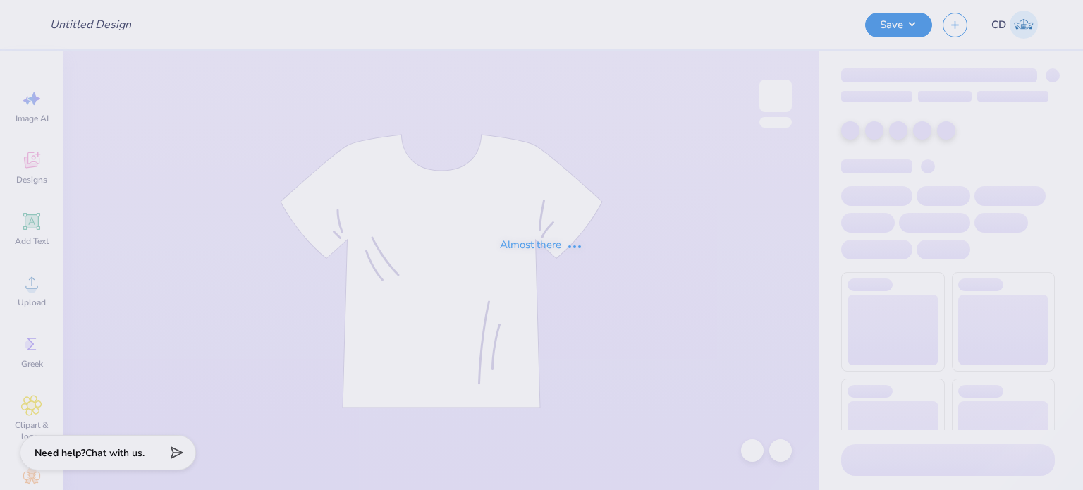
type input "FPS240301"
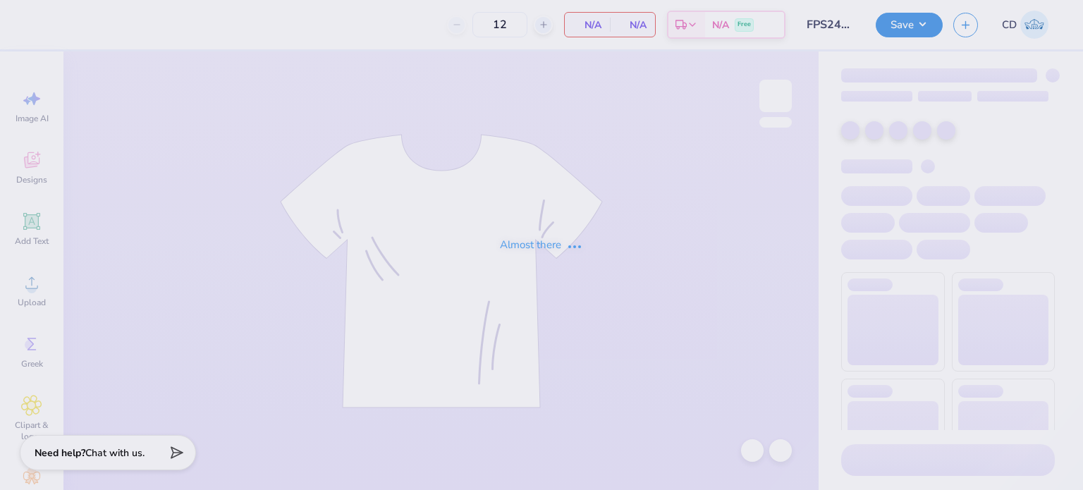
type input "FPS240301"
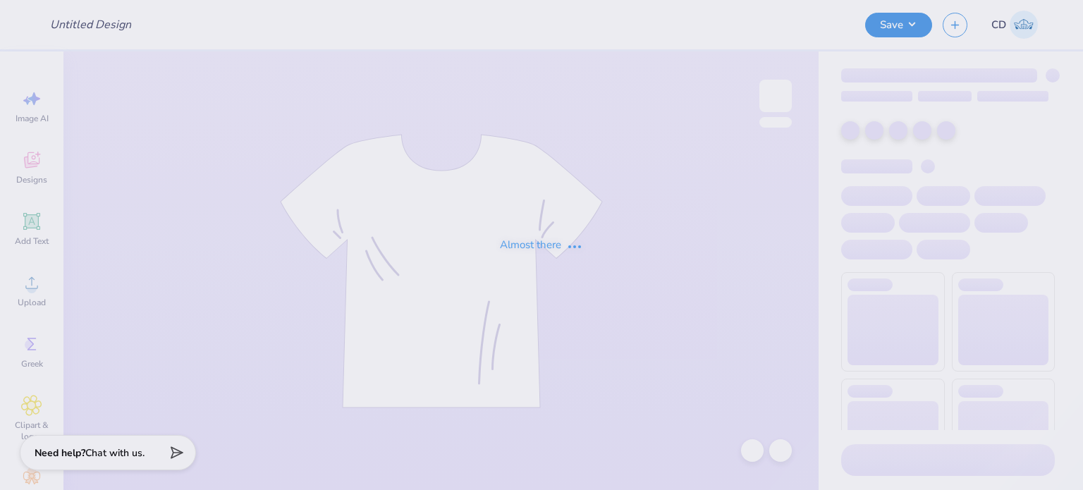
type input "FPS240305"
